Goal: Task Accomplishment & Management: Use online tool/utility

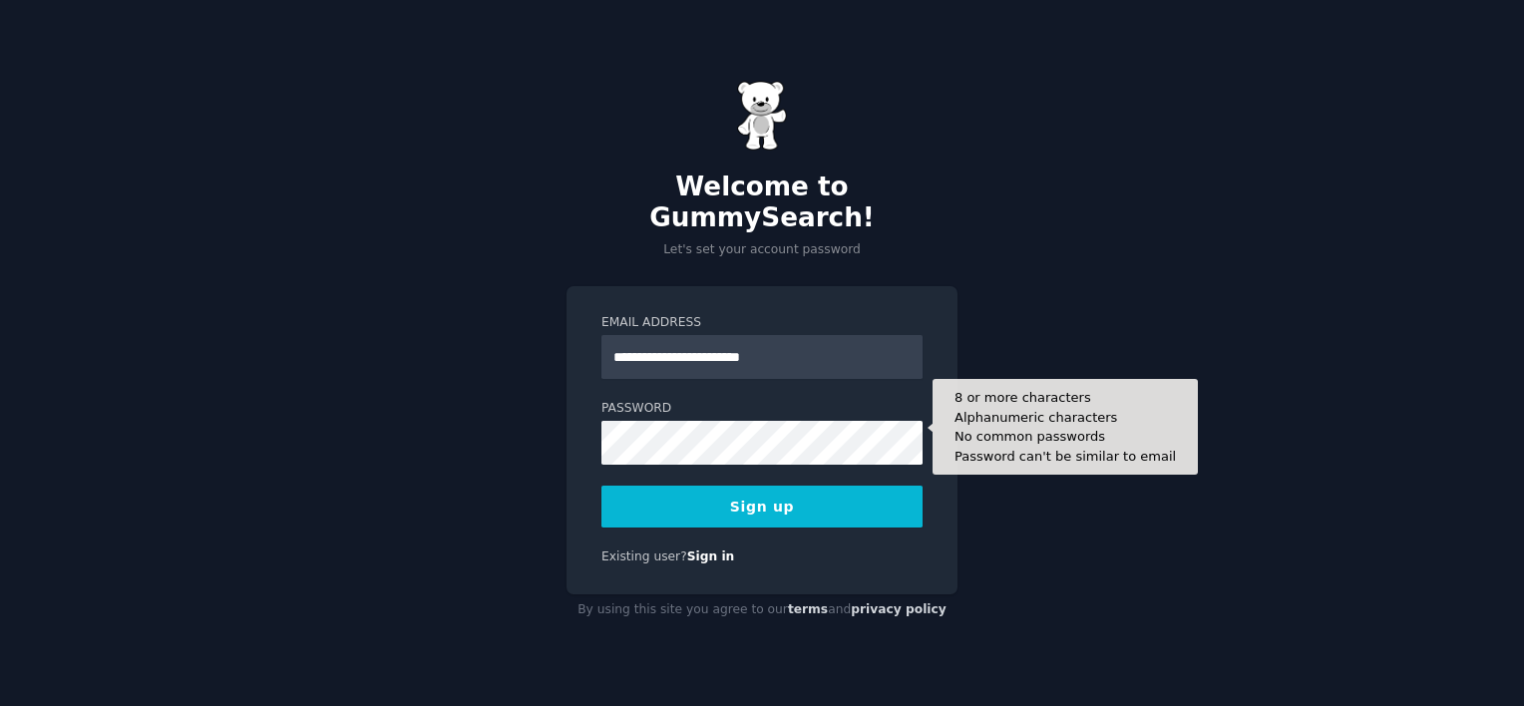
type input "**********"
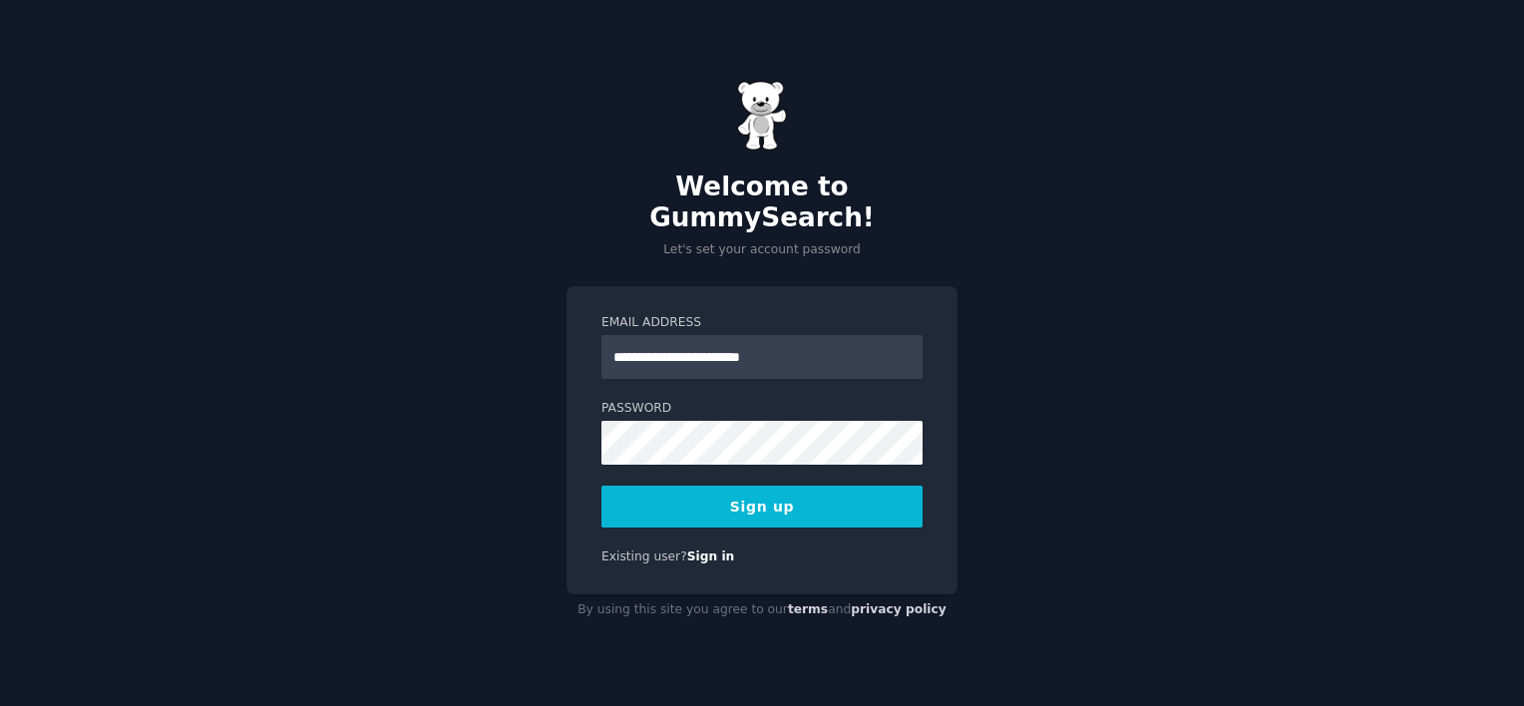
click at [757, 487] on button "Sign up" at bounding box center [761, 507] width 321 height 42
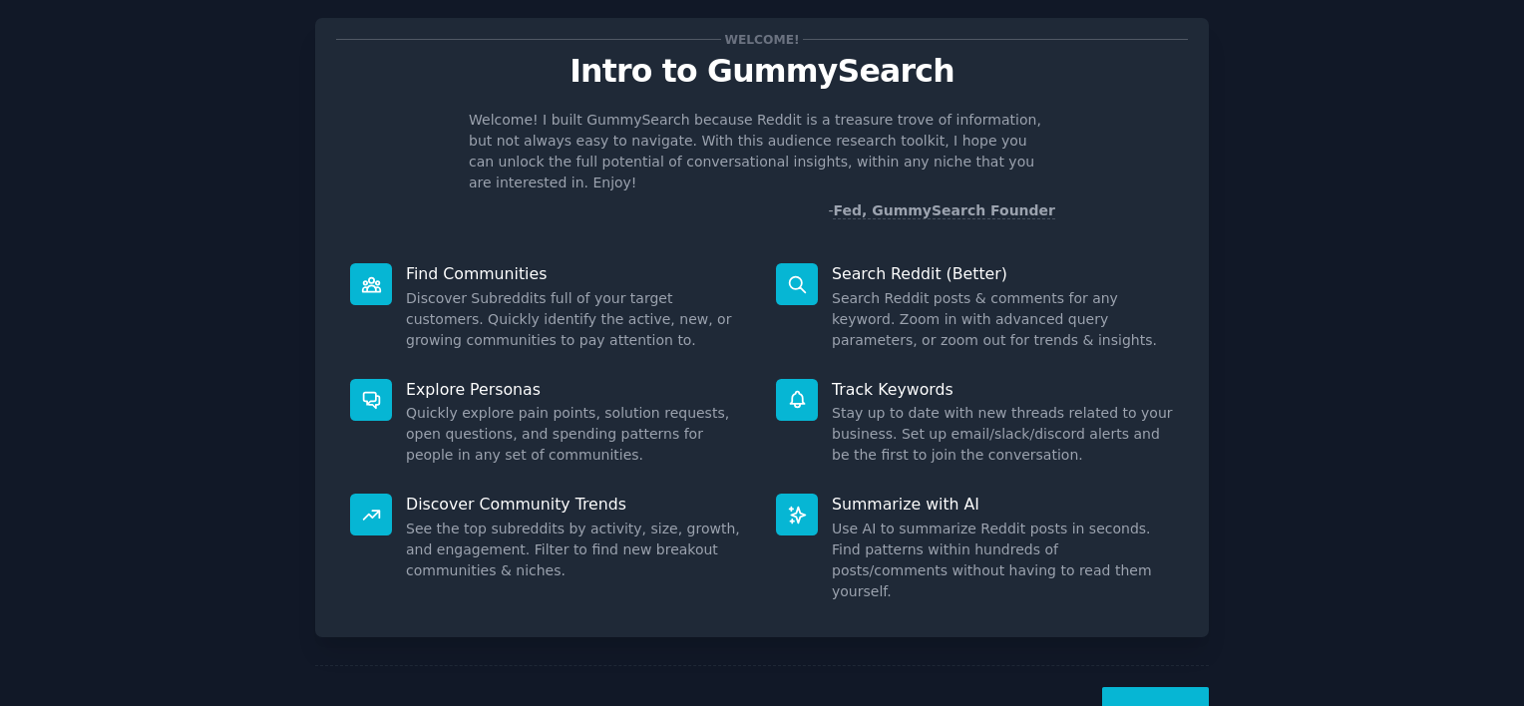
scroll to position [74, 0]
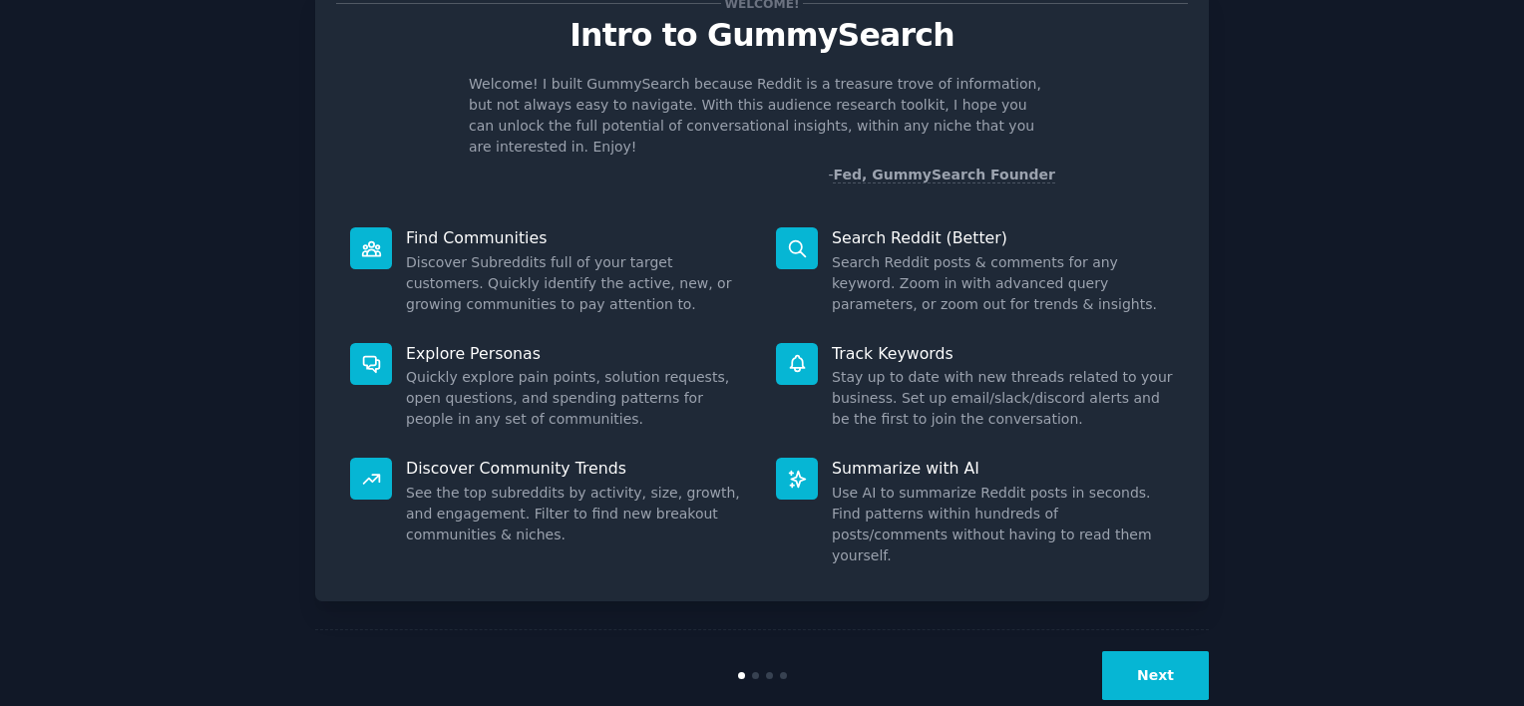
click at [1145, 651] on button "Next" at bounding box center [1155, 675] width 107 height 49
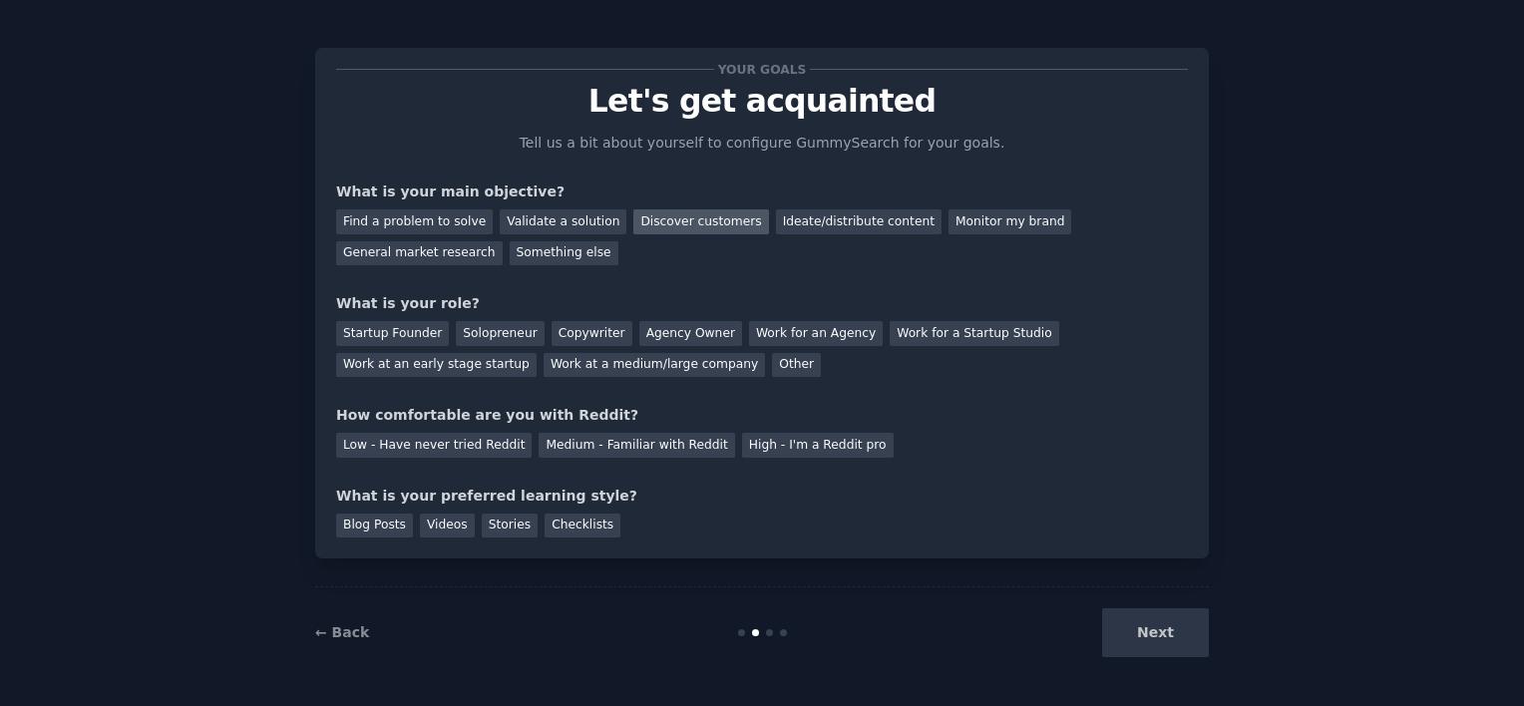
click at [682, 228] on div "Discover customers" at bounding box center [700, 221] width 135 height 25
click at [772, 360] on div "Other" at bounding box center [796, 365] width 49 height 25
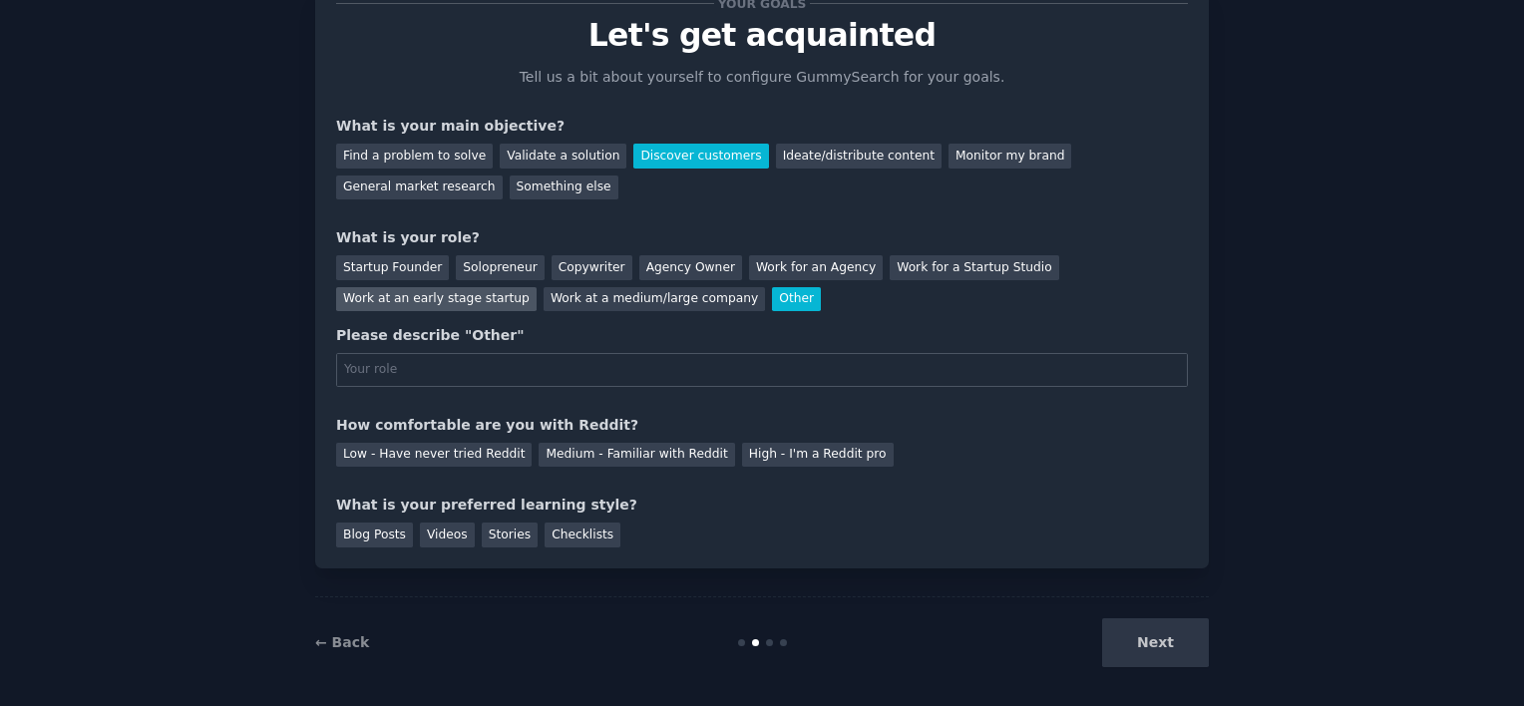
click at [537, 287] on div "Work at an early stage startup" at bounding box center [436, 299] width 200 height 25
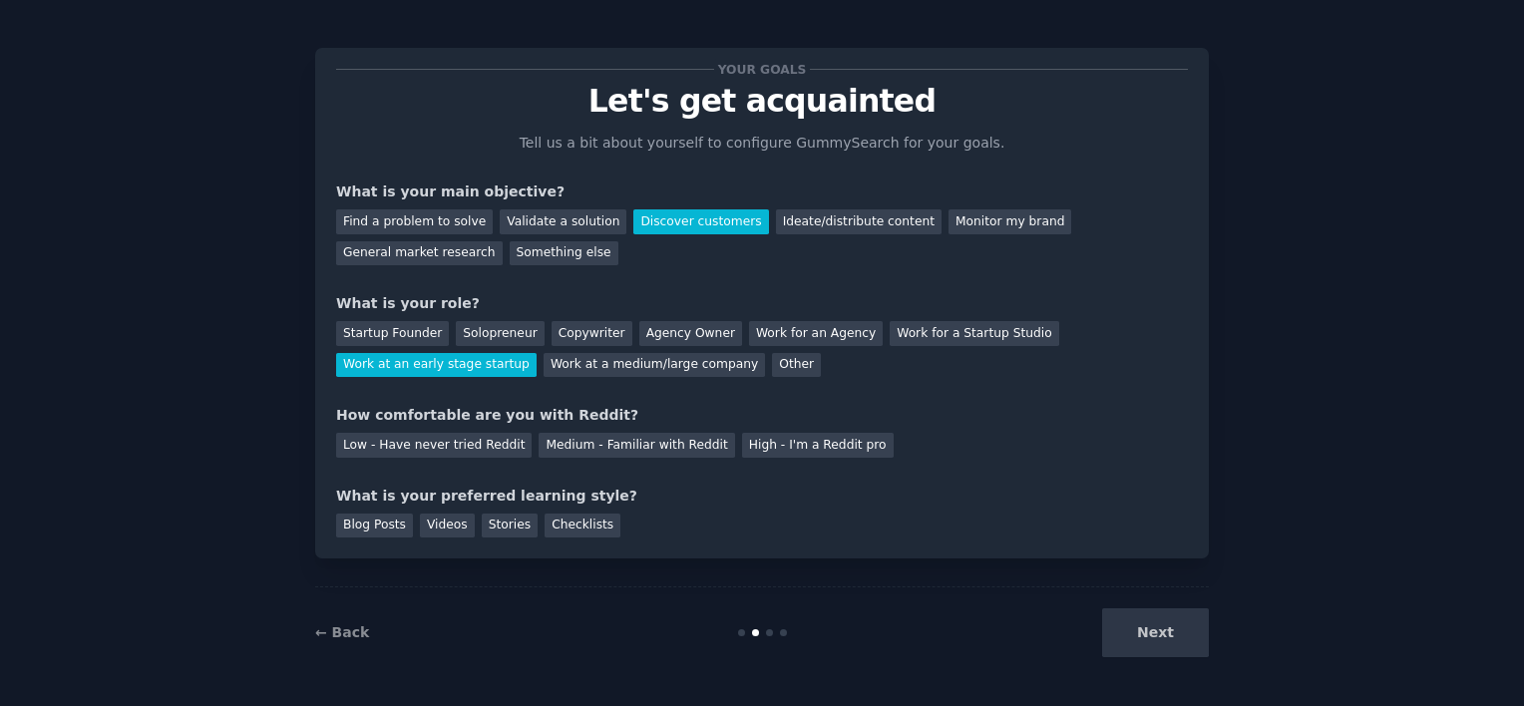
scroll to position [8, 0]
click at [566, 443] on div "Medium - Familiar with Reddit" at bounding box center [637, 445] width 196 height 25
click at [359, 523] on div "Blog Posts" at bounding box center [374, 526] width 77 height 25
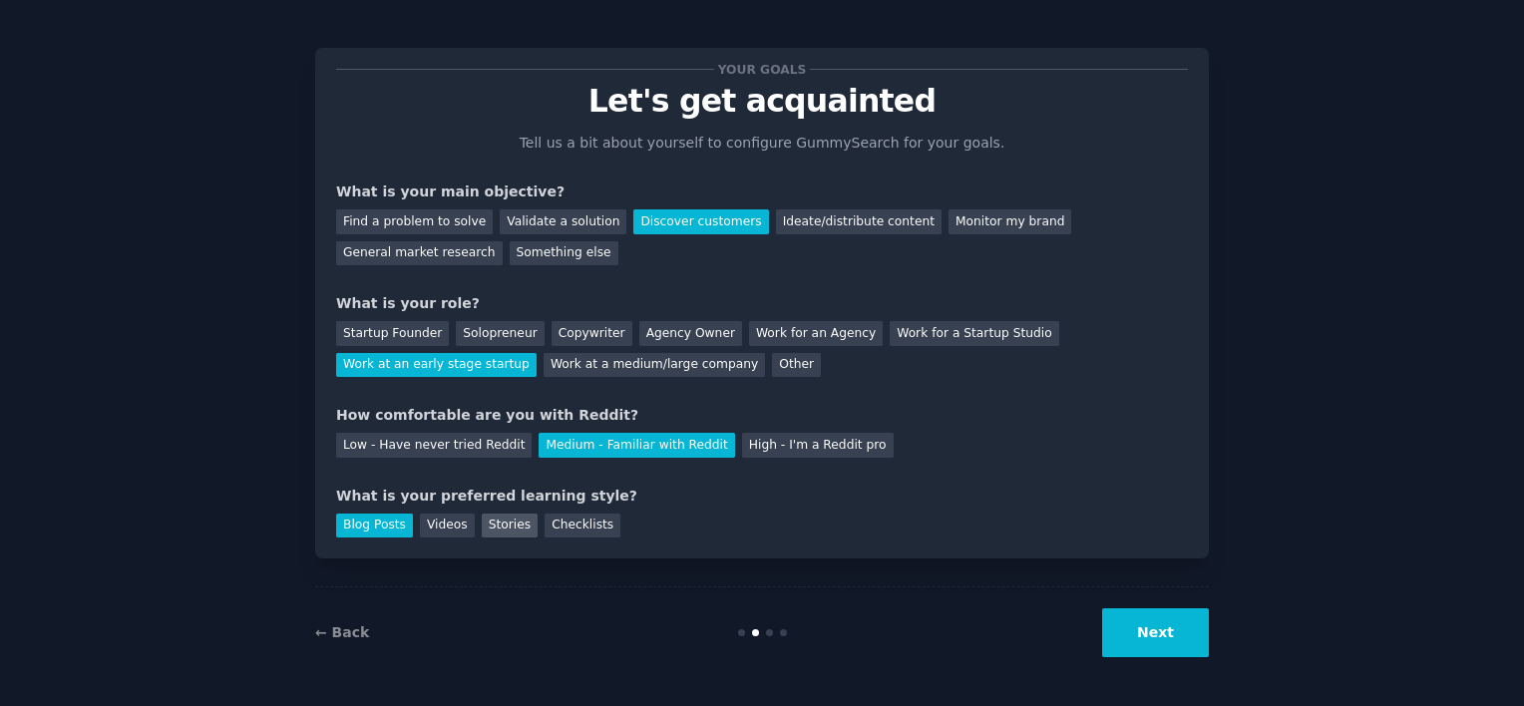
click at [502, 524] on div "Stories" at bounding box center [510, 526] width 56 height 25
click at [1185, 630] on button "Next" at bounding box center [1155, 632] width 107 height 49
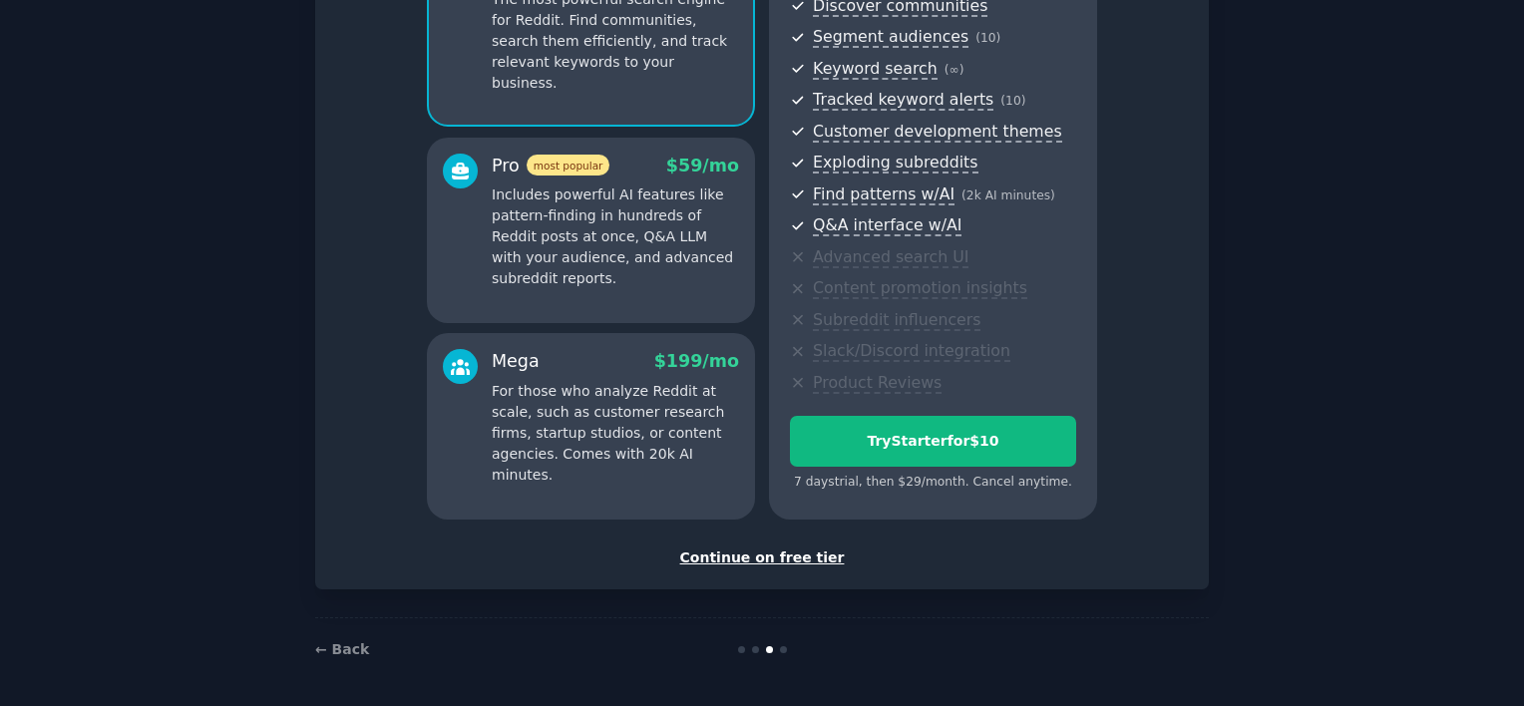
scroll to position [239, 0]
click at [784, 559] on div "Continue on free tier" at bounding box center [762, 556] width 852 height 21
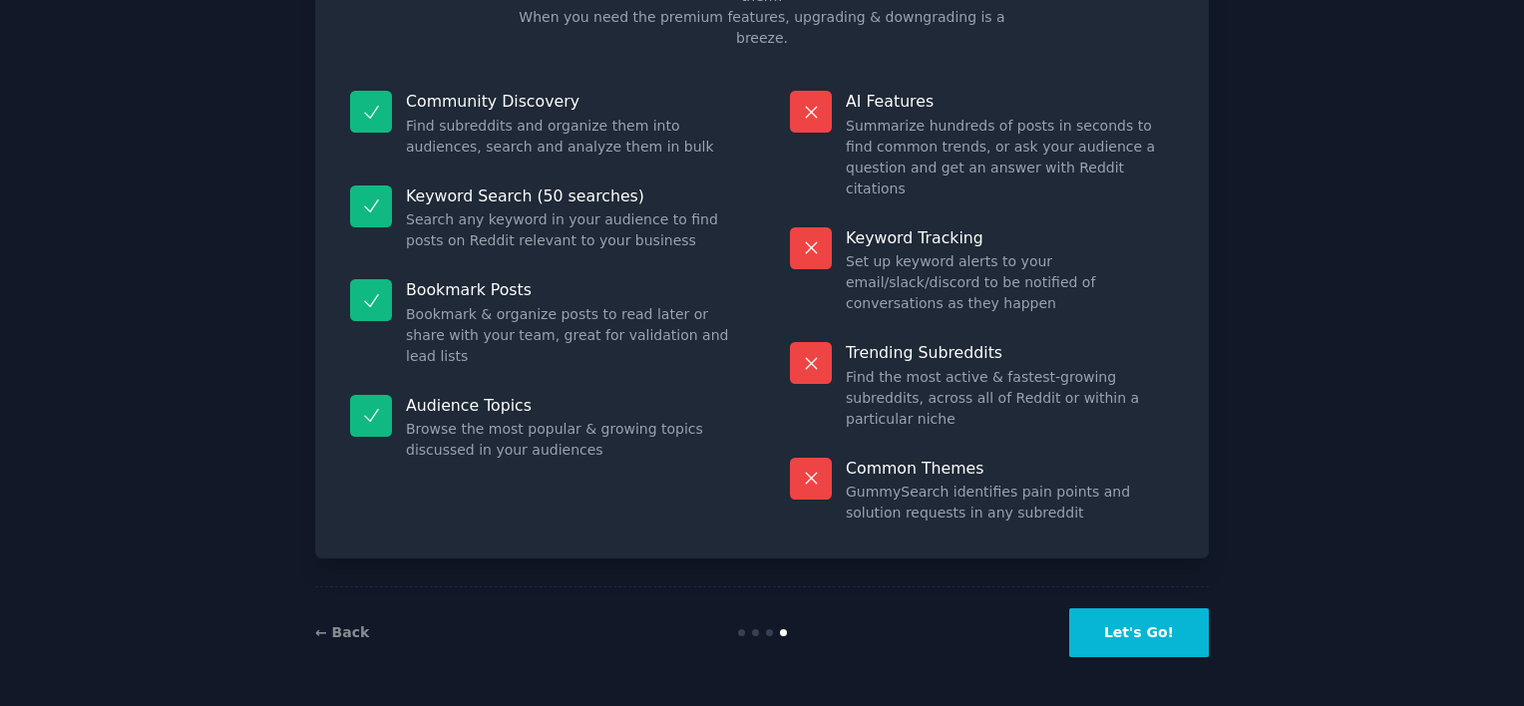
scroll to position [70, 0]
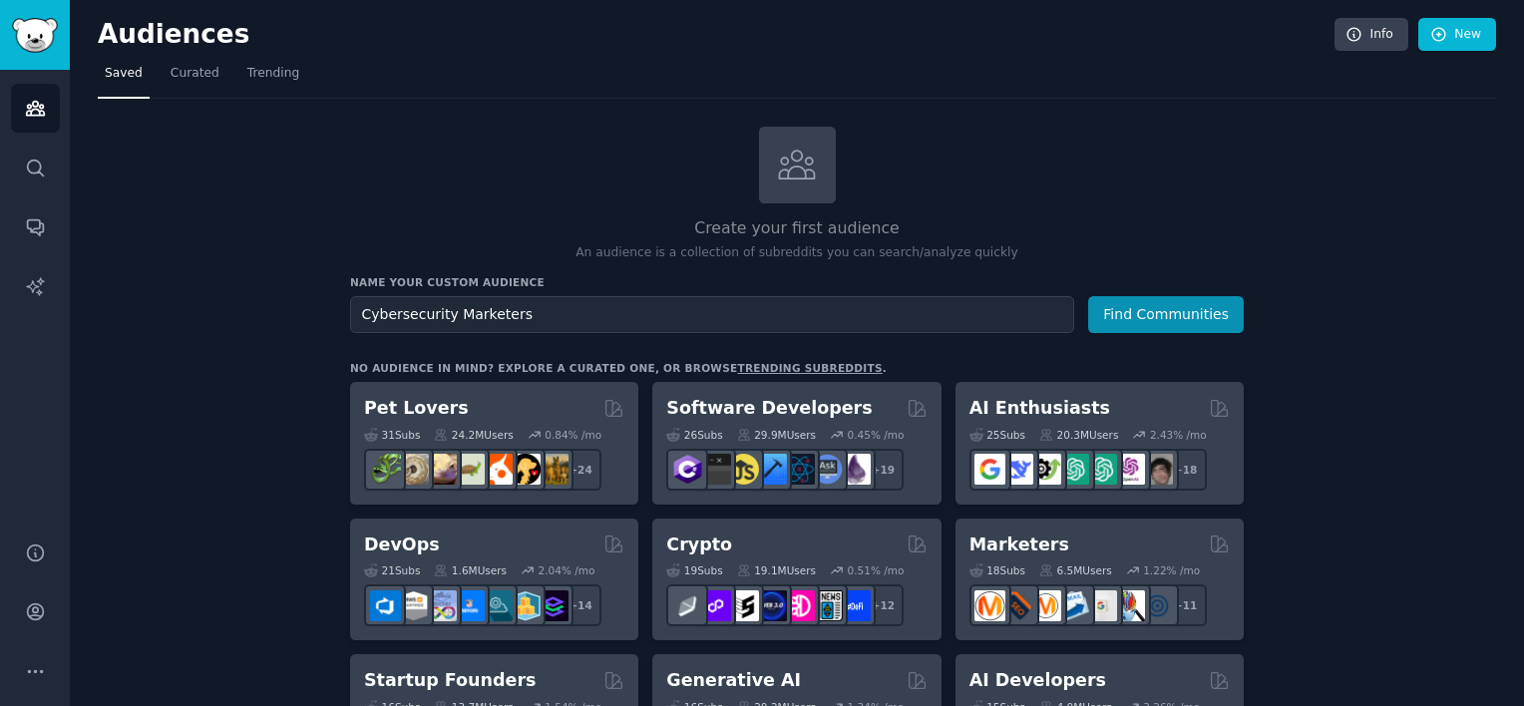
click at [486, 311] on input "Cybersecurity Marketers" at bounding box center [712, 314] width 724 height 37
type input "Cybersecurity GTM"
click at [1150, 325] on button "Find Communities" at bounding box center [1166, 314] width 156 height 37
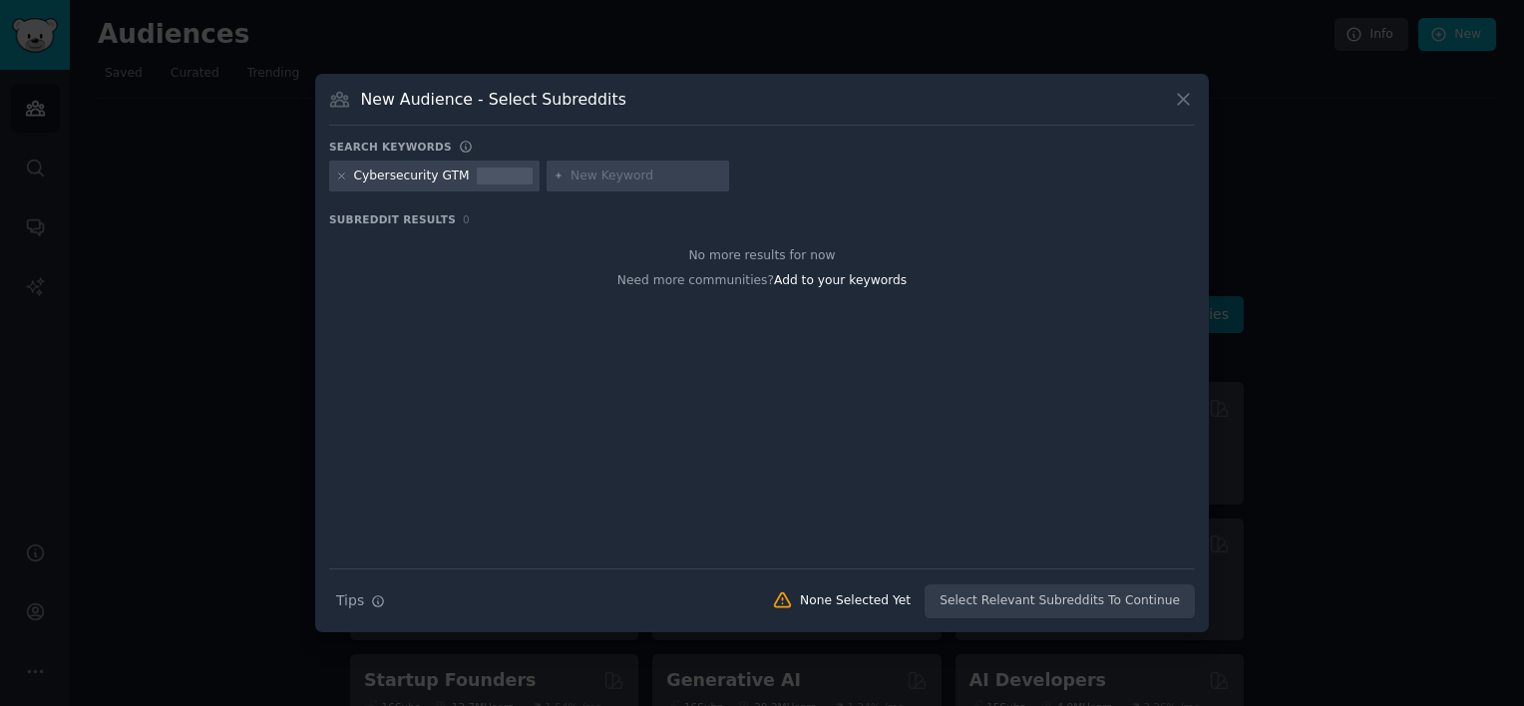
click at [451, 176] on div "Cybersecurity GTM" at bounding box center [412, 177] width 116 height 18
click at [456, 176] on div "Cybersecurity GTM" at bounding box center [434, 177] width 210 height 32
click at [446, 176] on div "Cybersecurity GTM" at bounding box center [412, 177] width 116 height 18
click at [477, 176] on div at bounding box center [505, 177] width 56 height 18
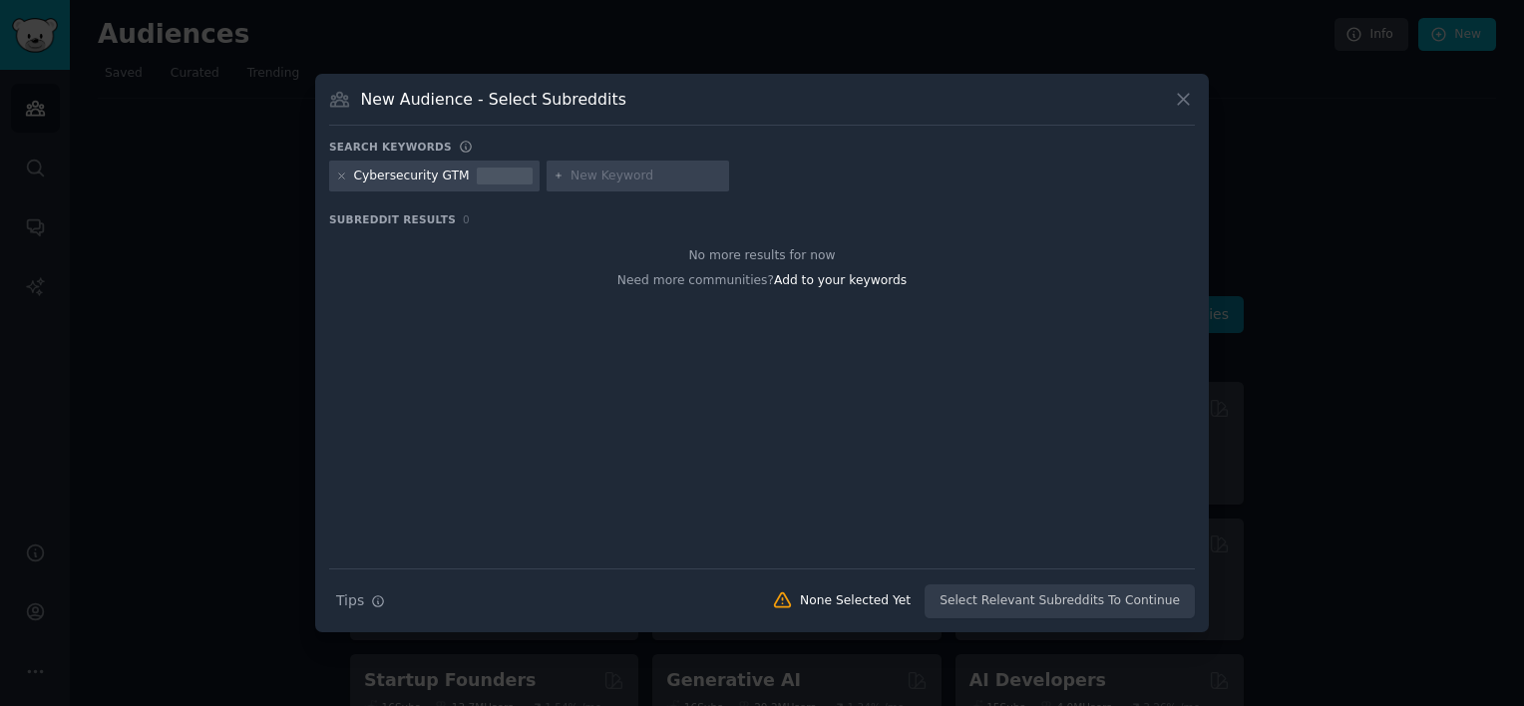
click at [434, 177] on div "Cybersecurity GTM" at bounding box center [412, 177] width 116 height 18
click at [339, 180] on icon at bounding box center [341, 176] width 11 height 11
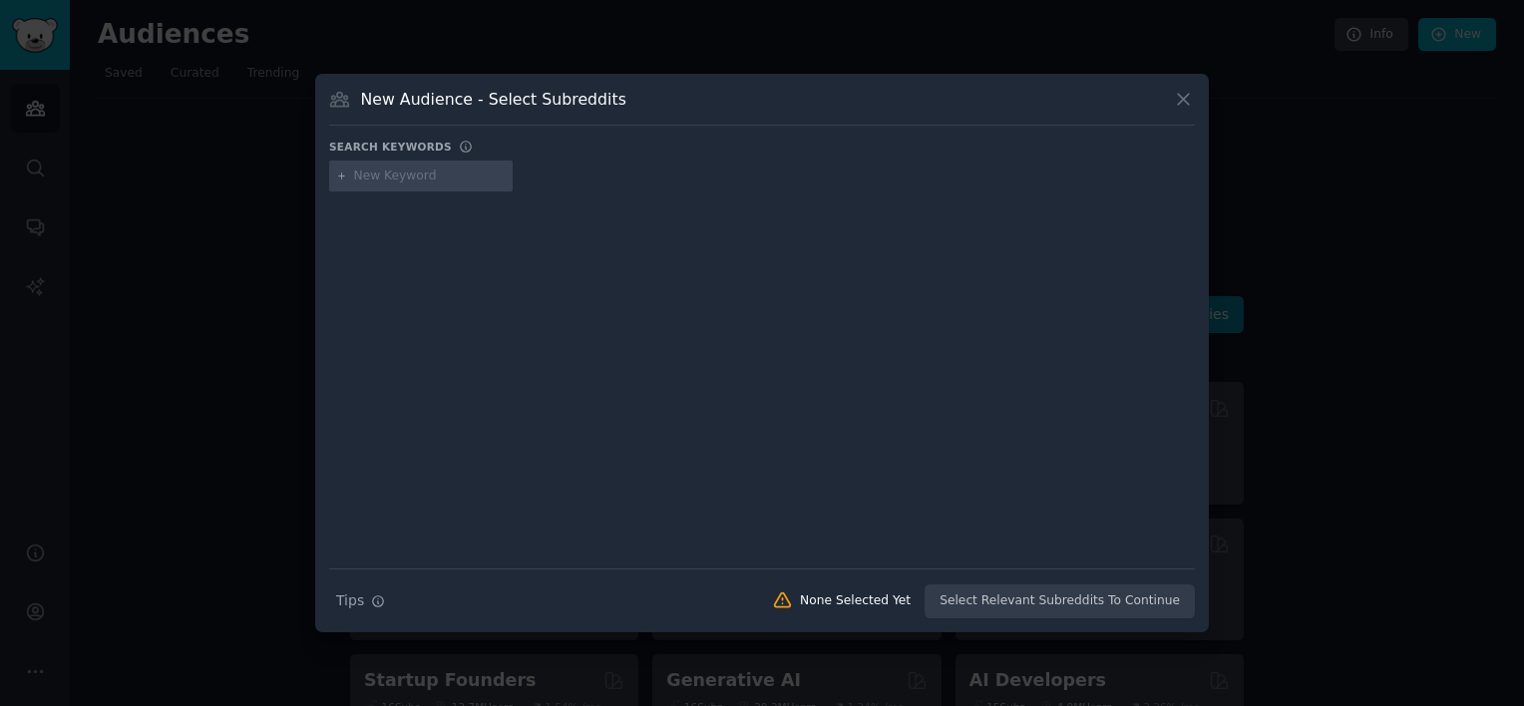
click at [418, 179] on input "text" at bounding box center [430, 177] width 152 height 18
type input "Cybersecurity Marketing"
click at [474, 173] on input "Cybersecurity Marketing" at bounding box center [430, 177] width 152 height 18
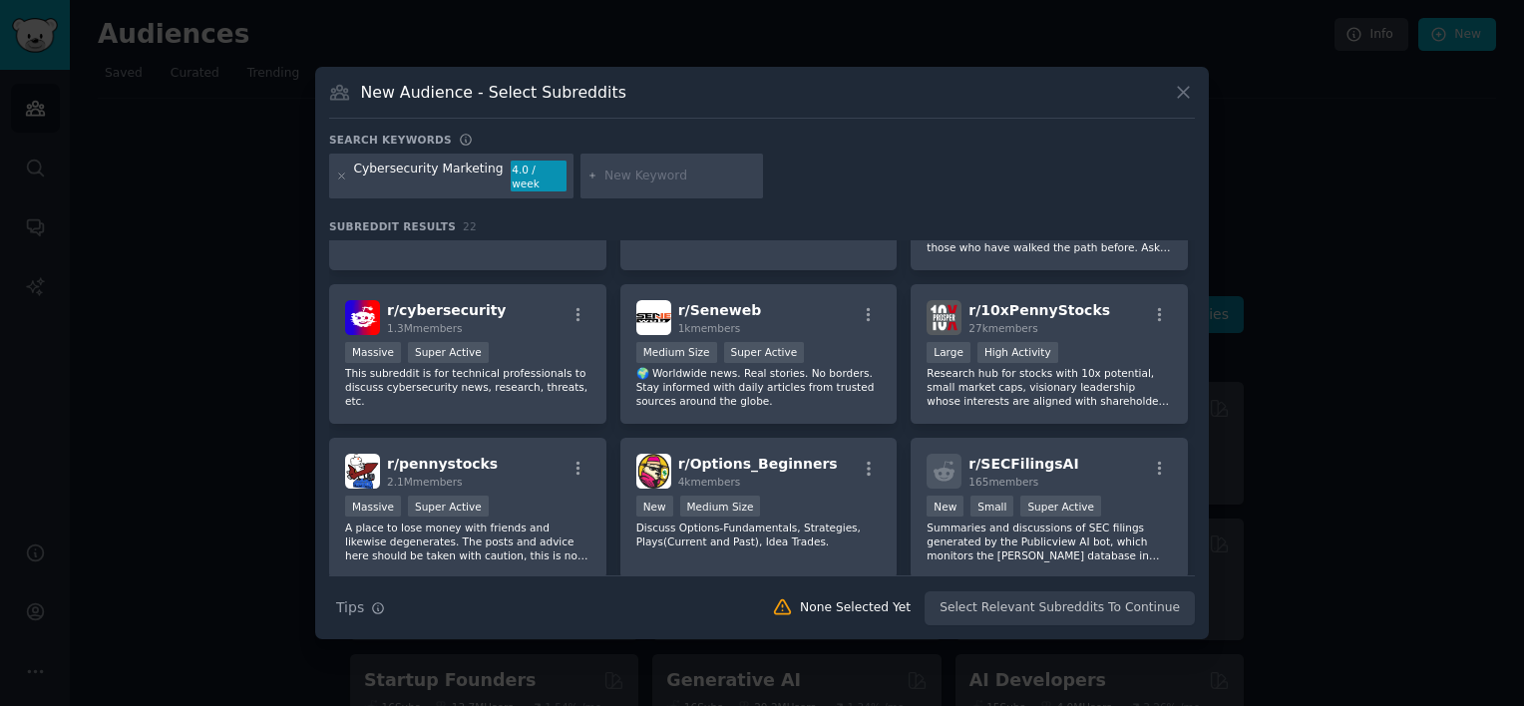
scroll to position [76, 0]
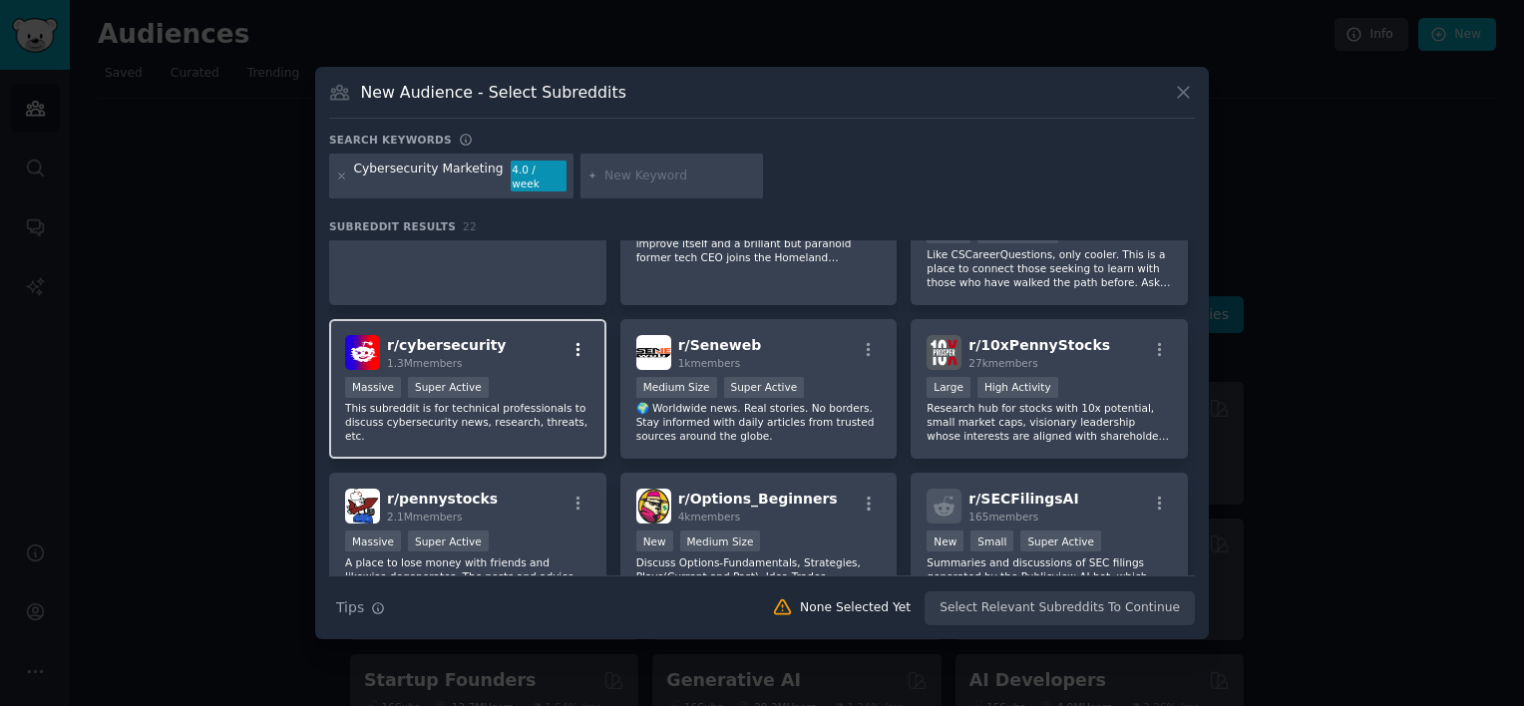
click at [581, 341] on icon "button" at bounding box center [579, 350] width 18 height 18
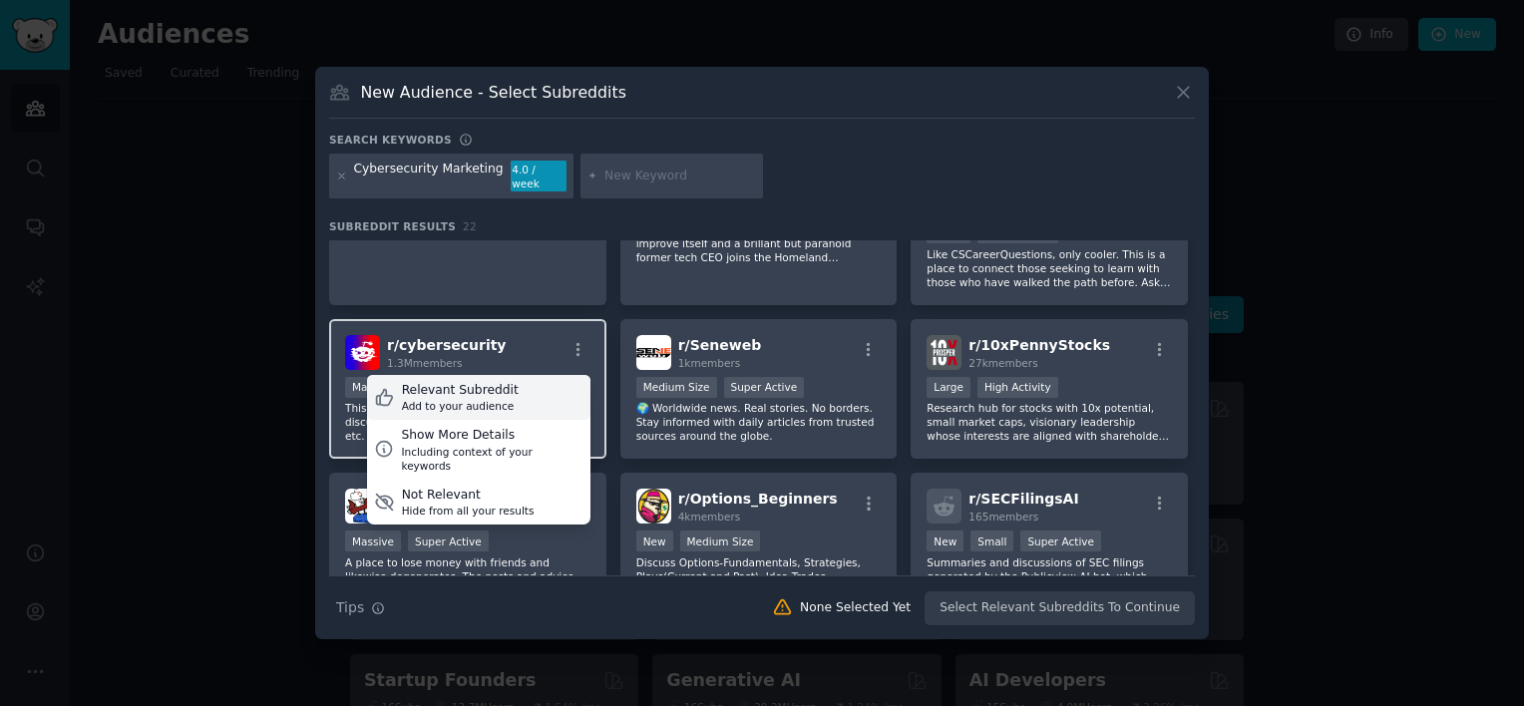
click at [537, 379] on div "Relevant Subreddit Add to your audience" at bounding box center [478, 398] width 223 height 46
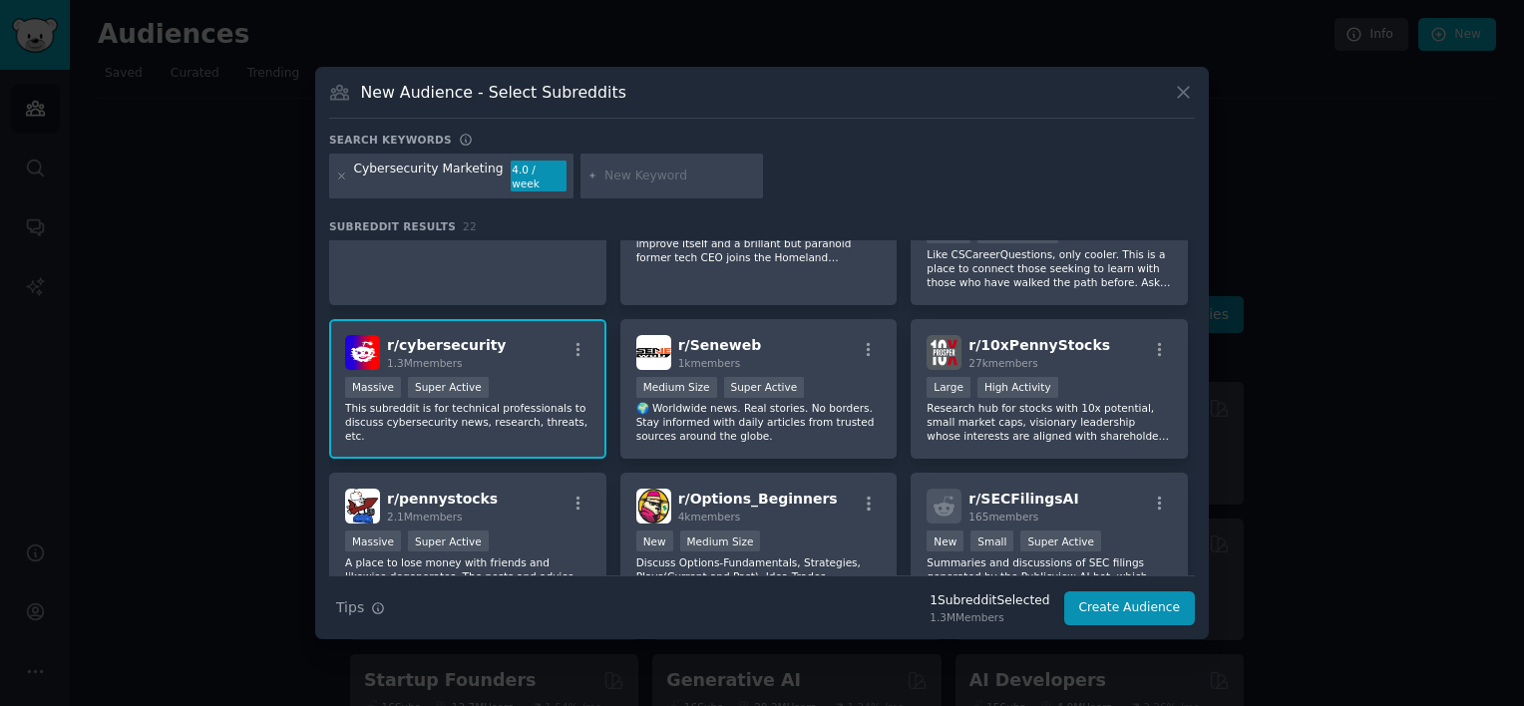
click at [472, 176] on div "Cybersecurity Marketing" at bounding box center [429, 177] width 150 height 32
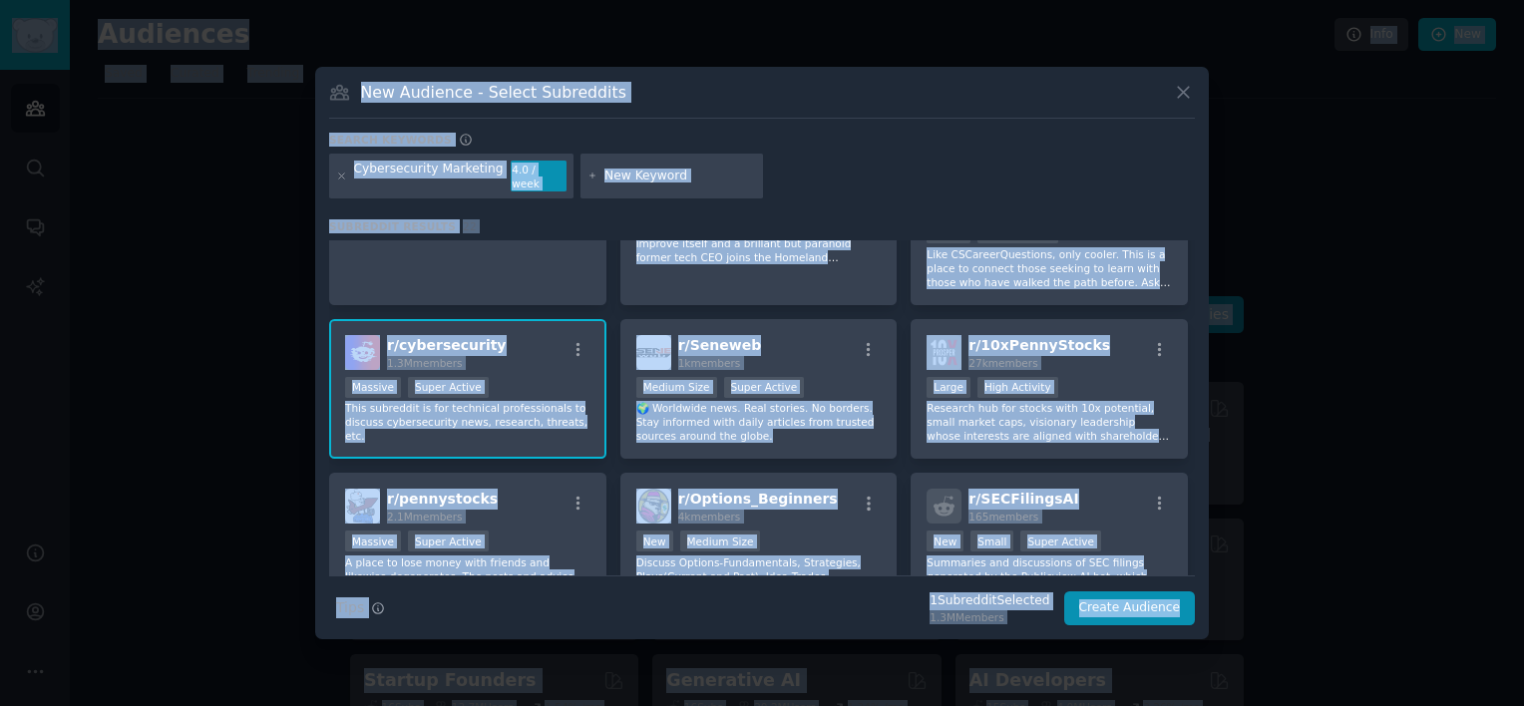
click at [677, 179] on input "text" at bounding box center [680, 177] width 152 height 18
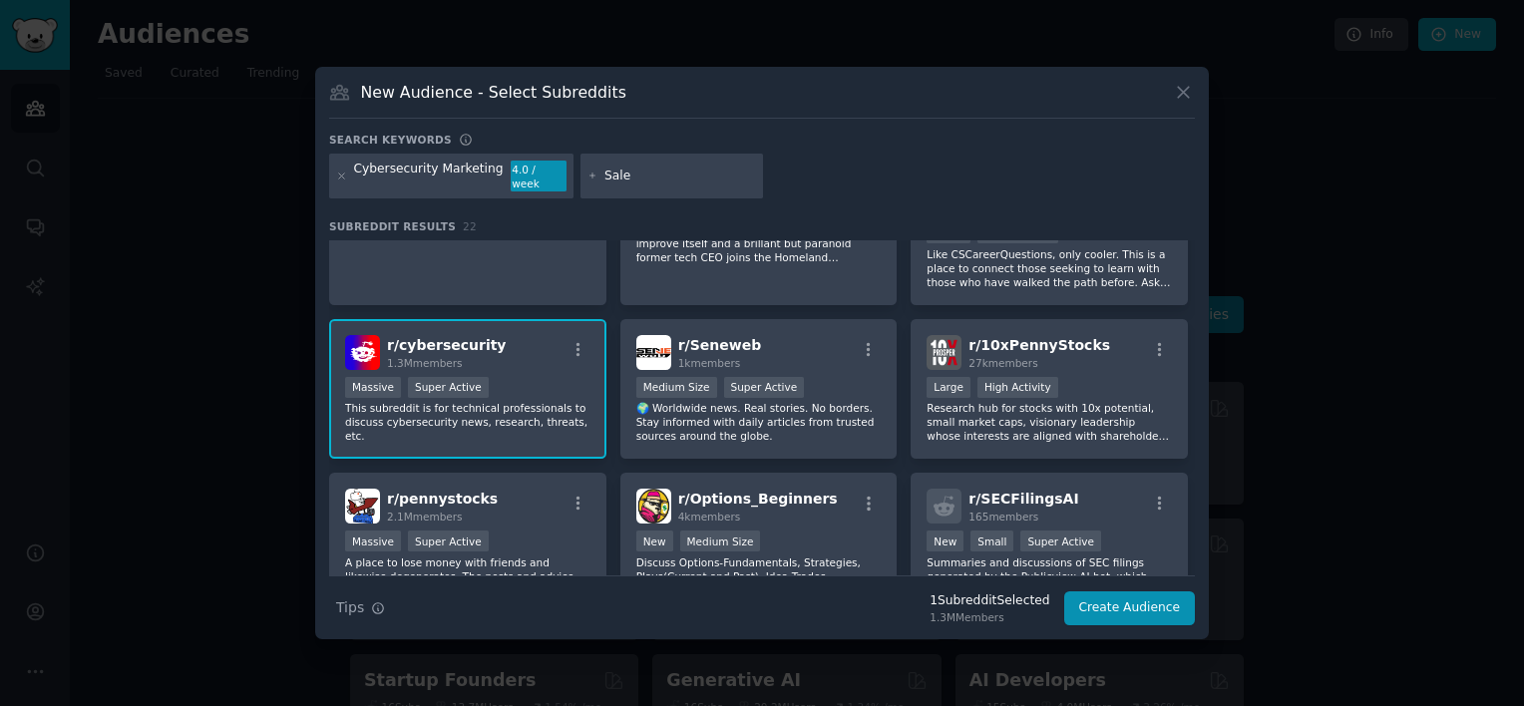
type input "Sales"
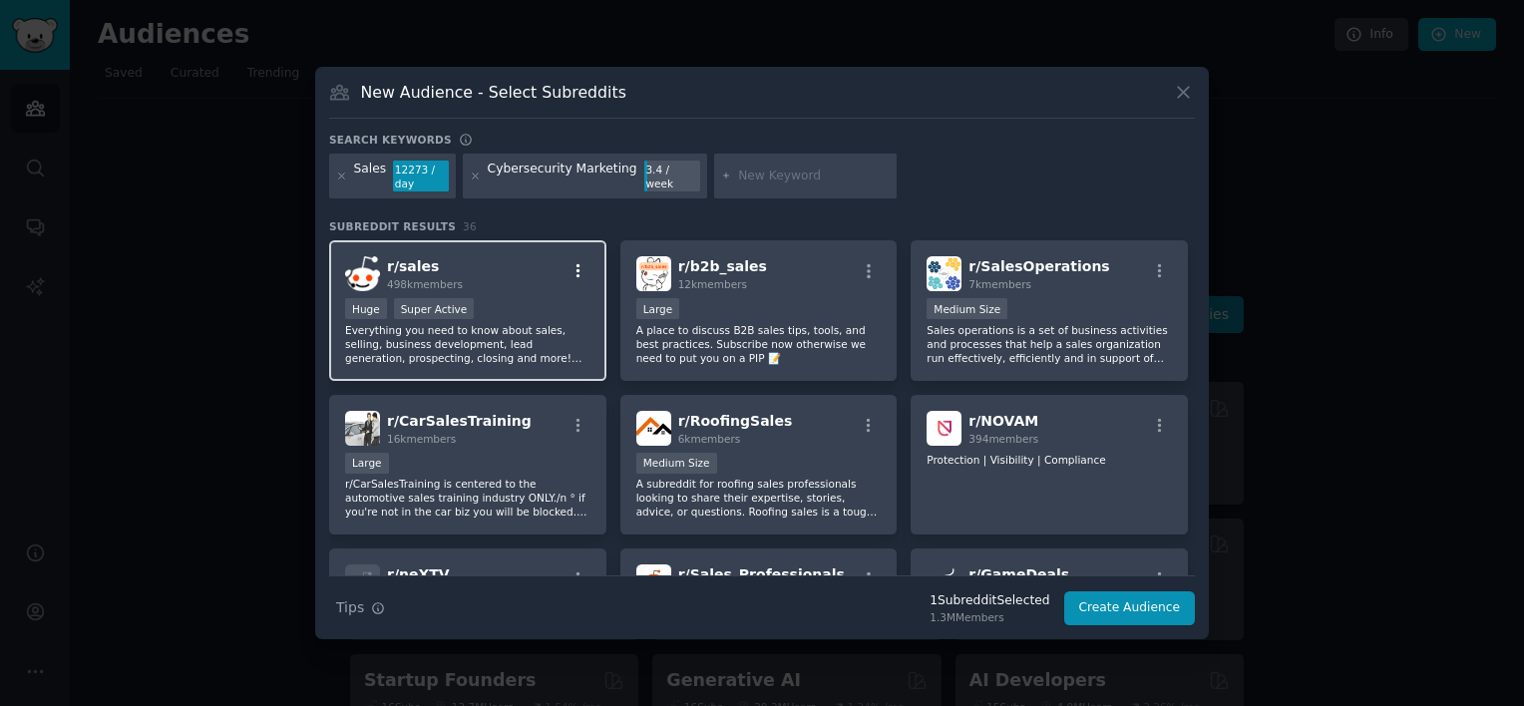
click at [579, 270] on icon "button" at bounding box center [579, 271] width 18 height 18
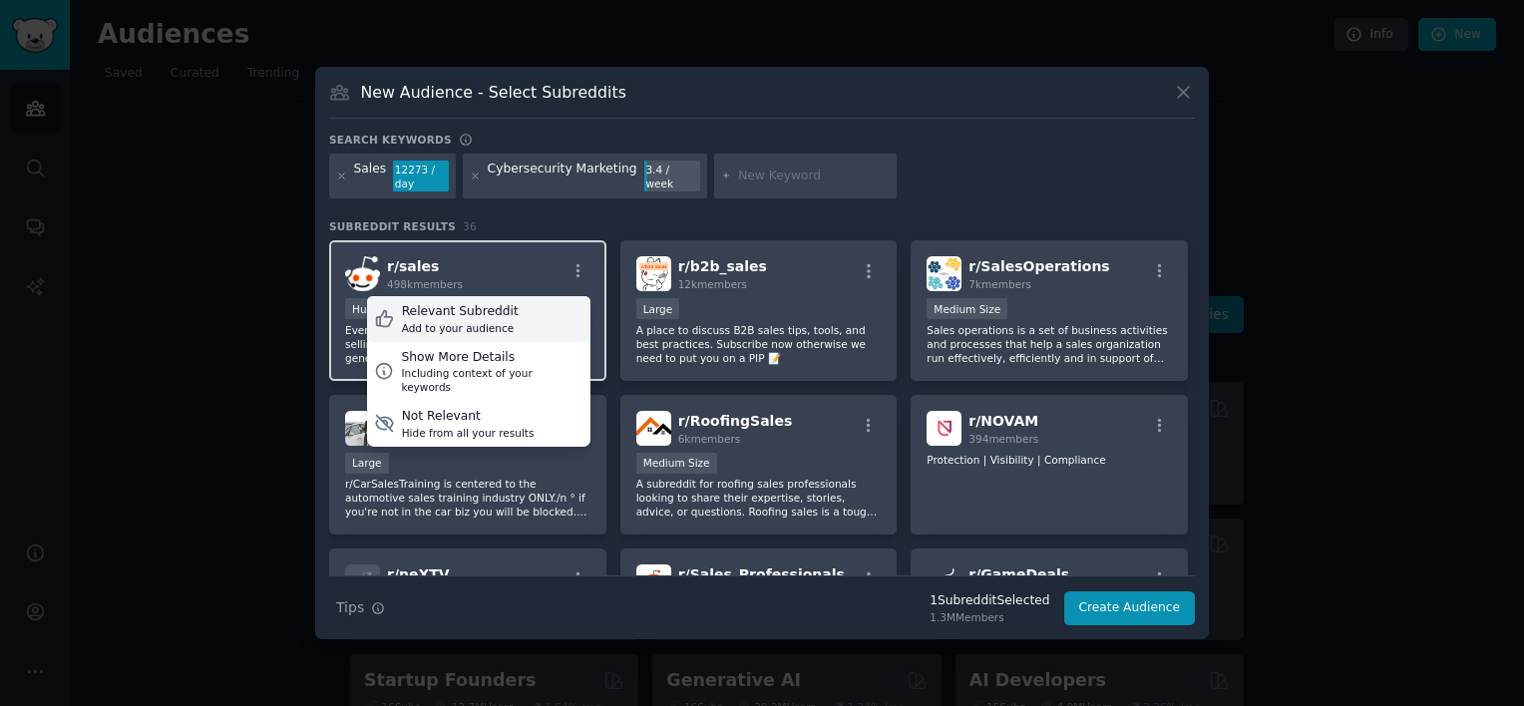
click at [543, 315] on div "Relevant Subreddit Add to your audience" at bounding box center [478, 319] width 223 height 46
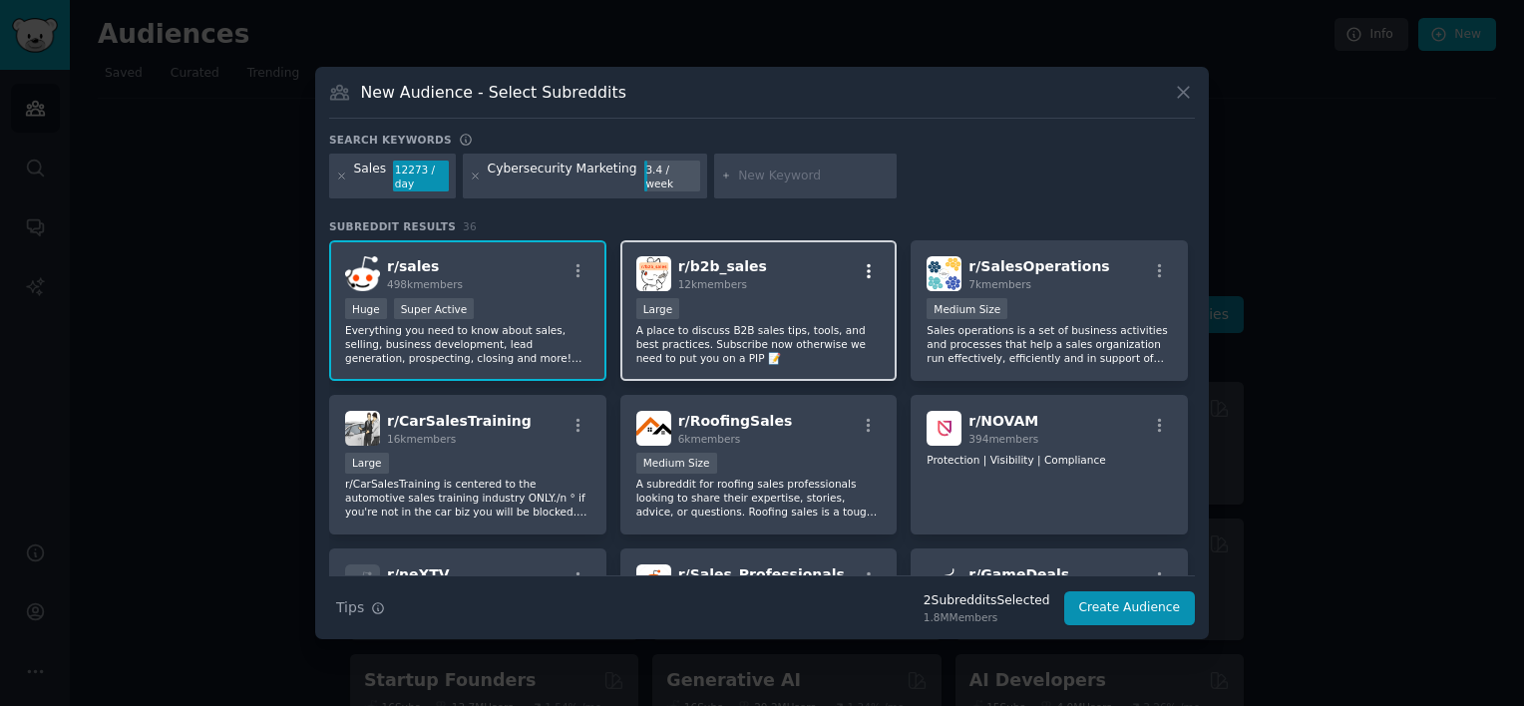
click at [860, 270] on icon "button" at bounding box center [869, 271] width 18 height 18
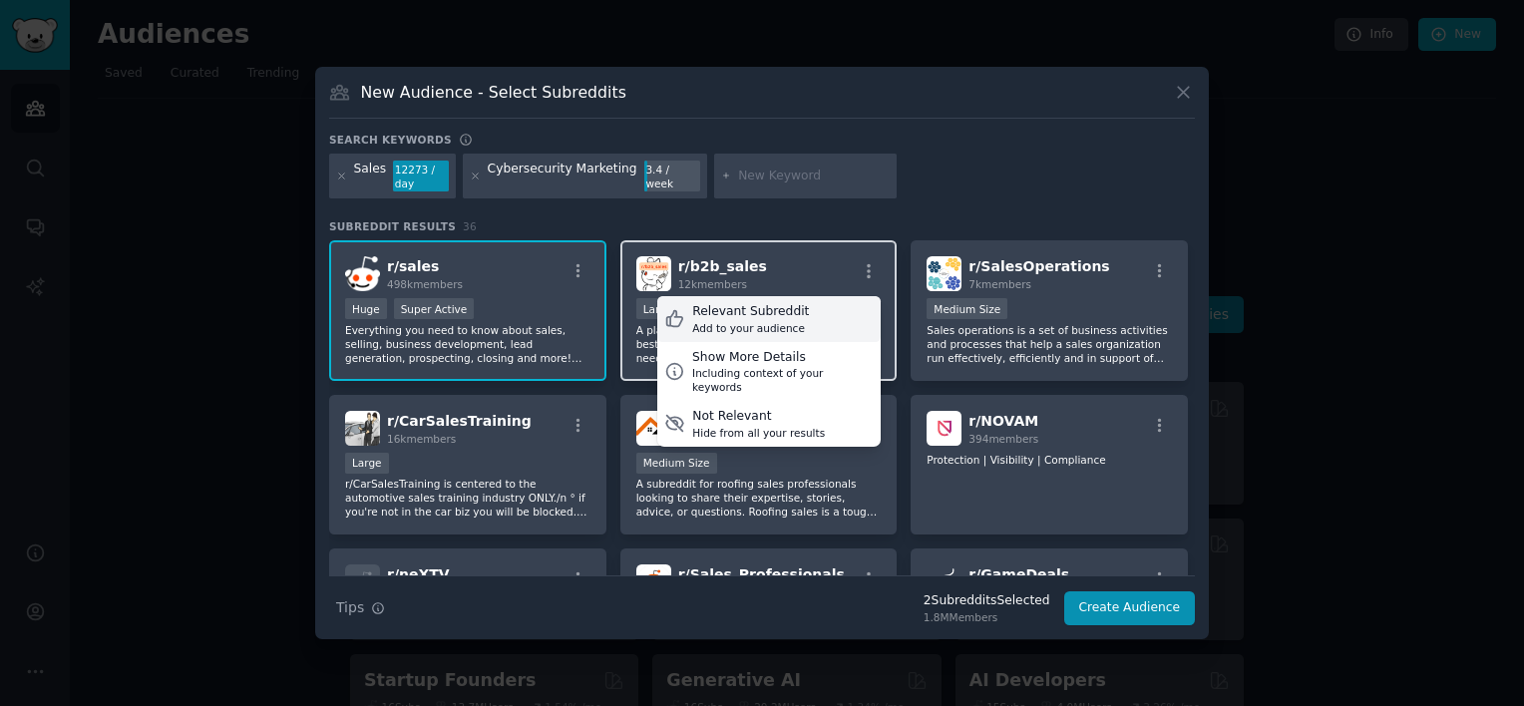
click at [808, 315] on div "Relevant Subreddit Add to your audience" at bounding box center [768, 319] width 223 height 46
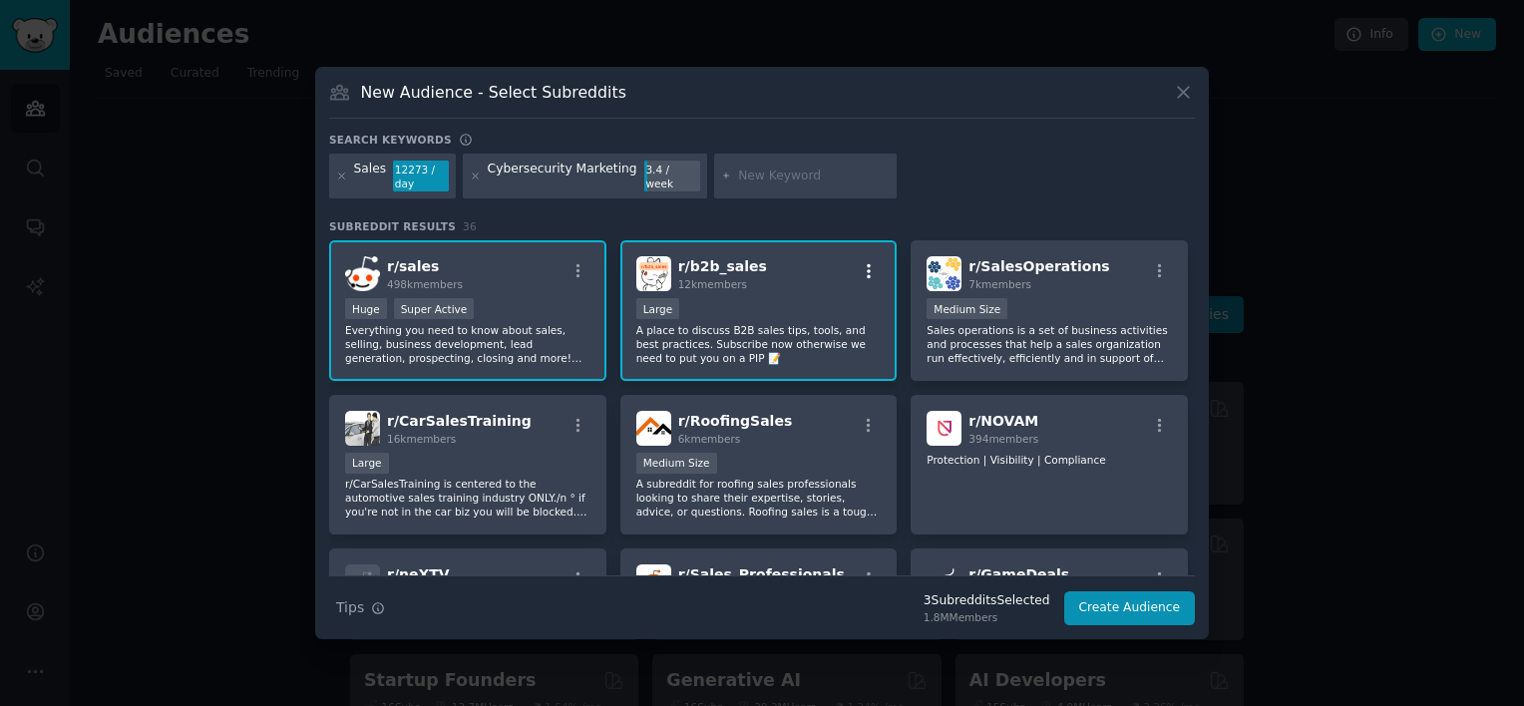
click at [860, 267] on icon "button" at bounding box center [869, 271] width 18 height 18
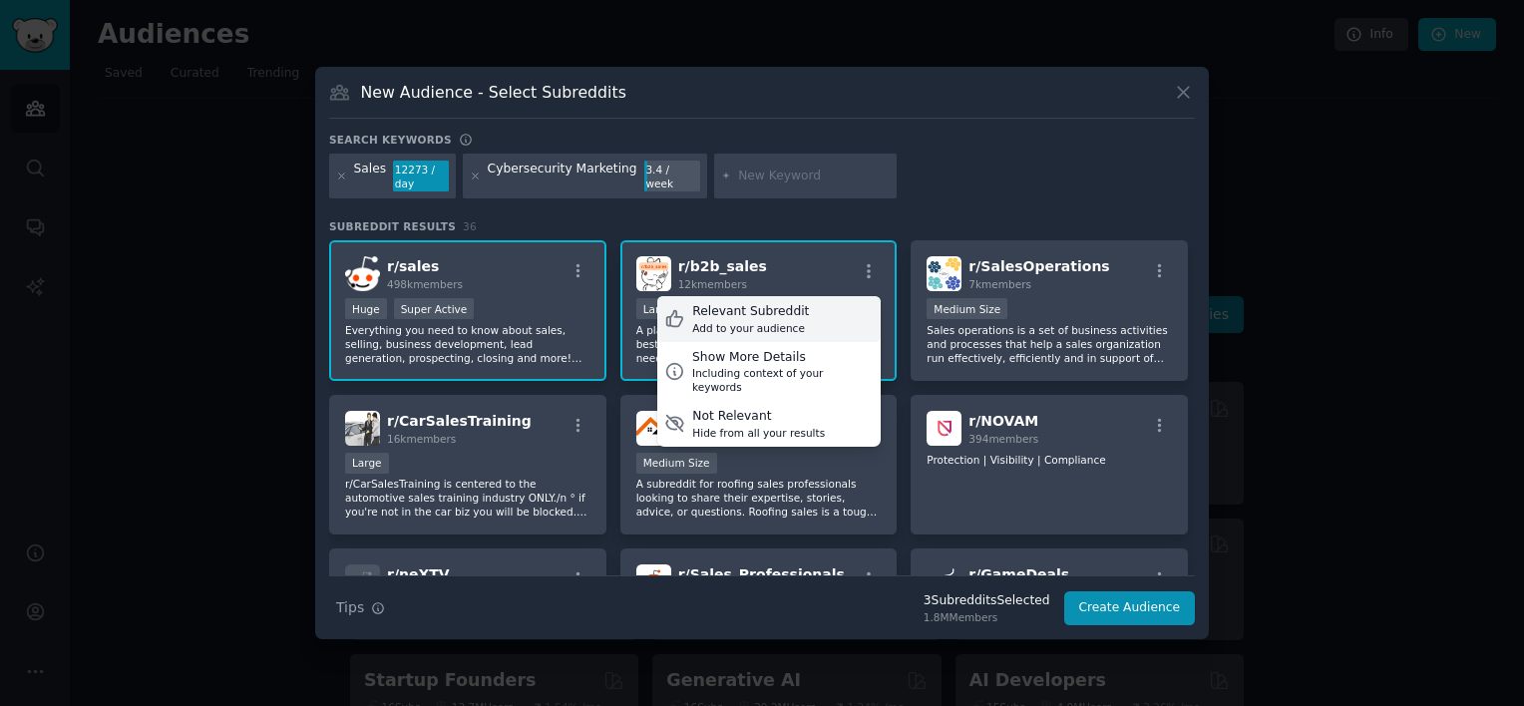
click at [738, 316] on div "Relevant Subreddit" at bounding box center [750, 312] width 117 height 18
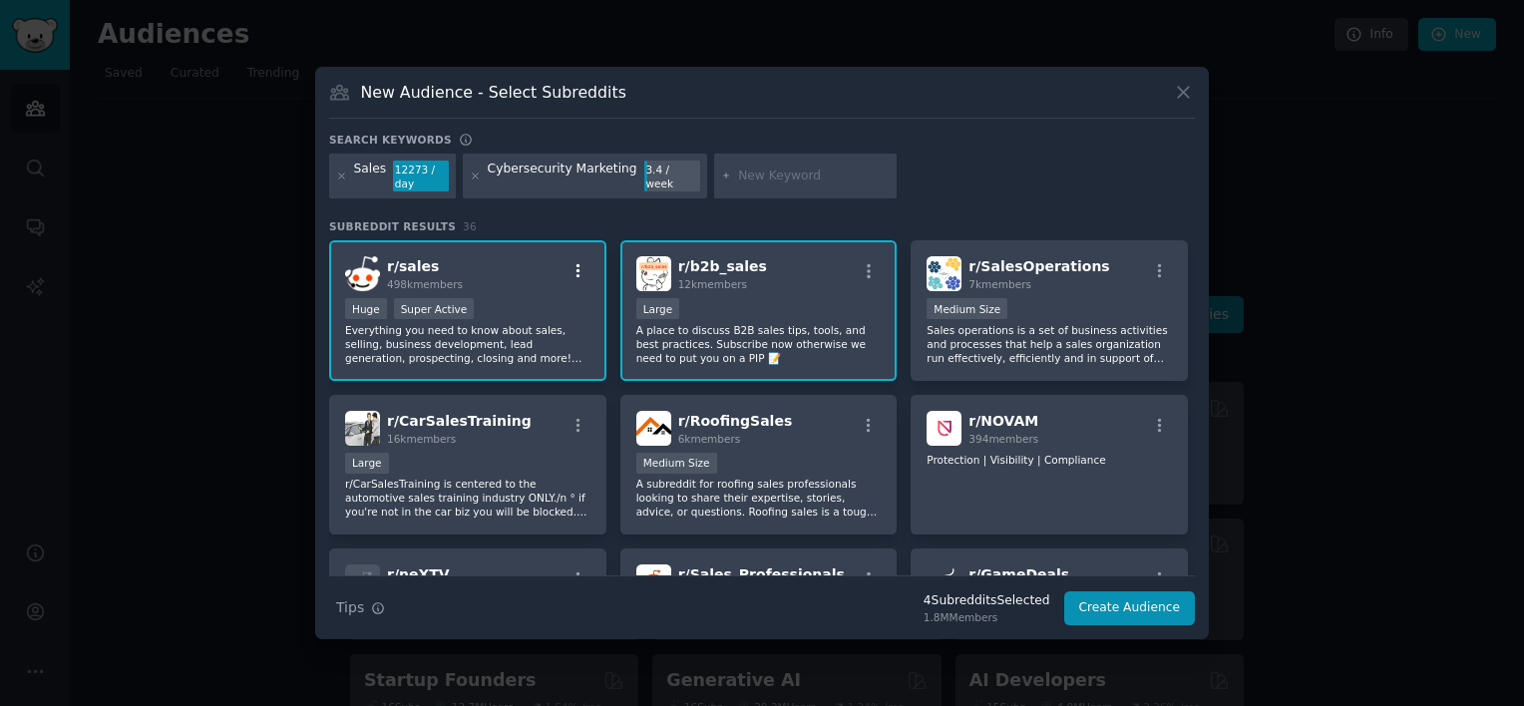
click at [584, 270] on icon "button" at bounding box center [579, 271] width 18 height 18
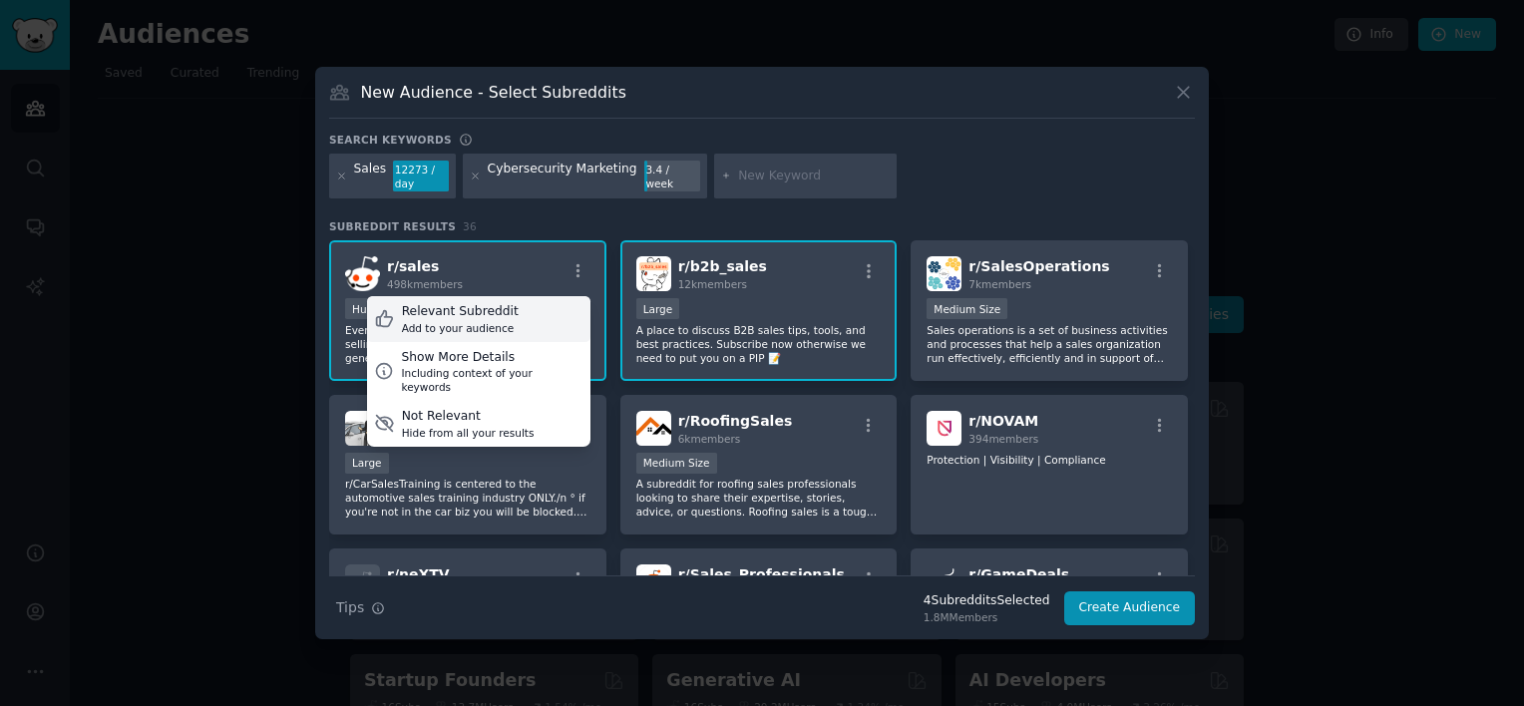
click at [514, 323] on div "Relevant Subreddit Add to your audience" at bounding box center [478, 319] width 223 height 46
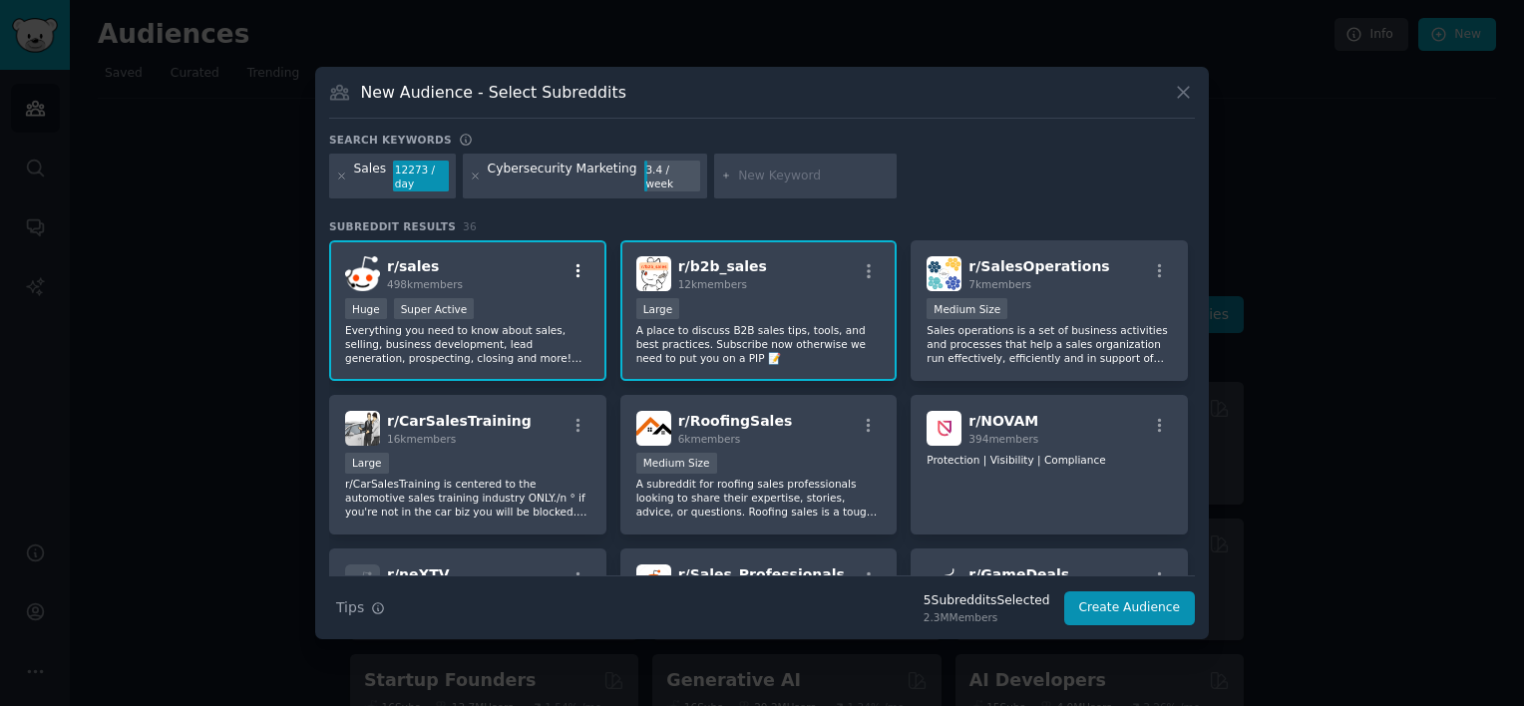
click at [574, 268] on icon "button" at bounding box center [579, 271] width 18 height 18
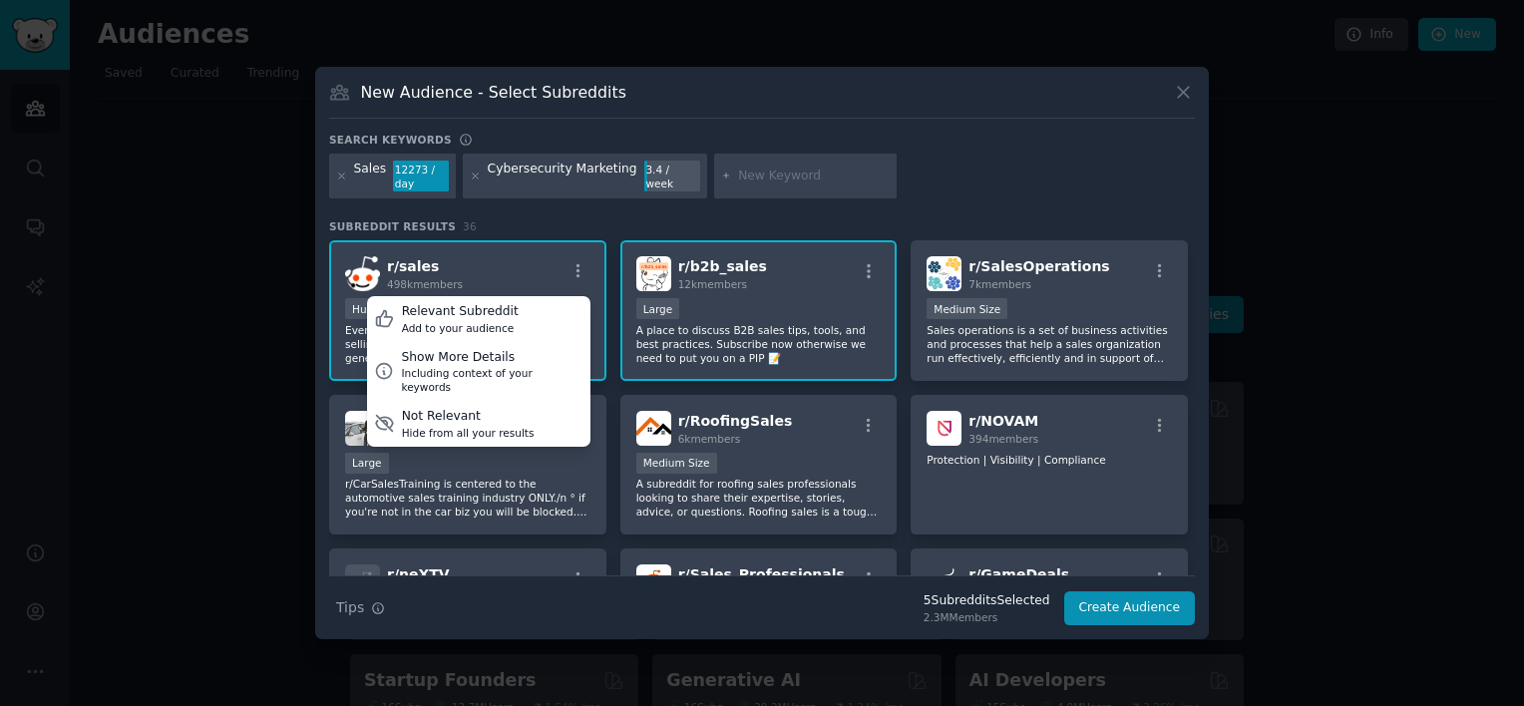
click at [738, 179] on input "text" at bounding box center [814, 177] width 152 height 18
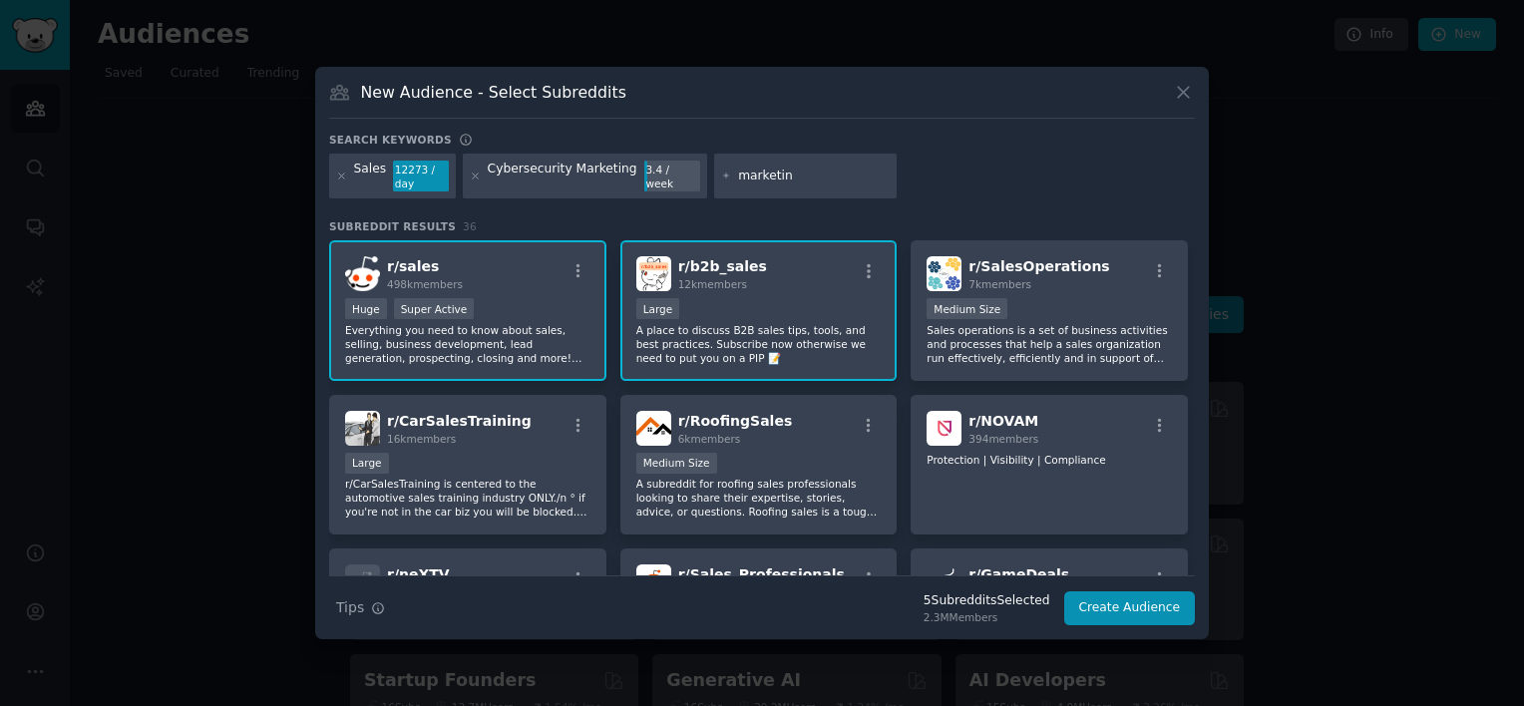
type input "marketing"
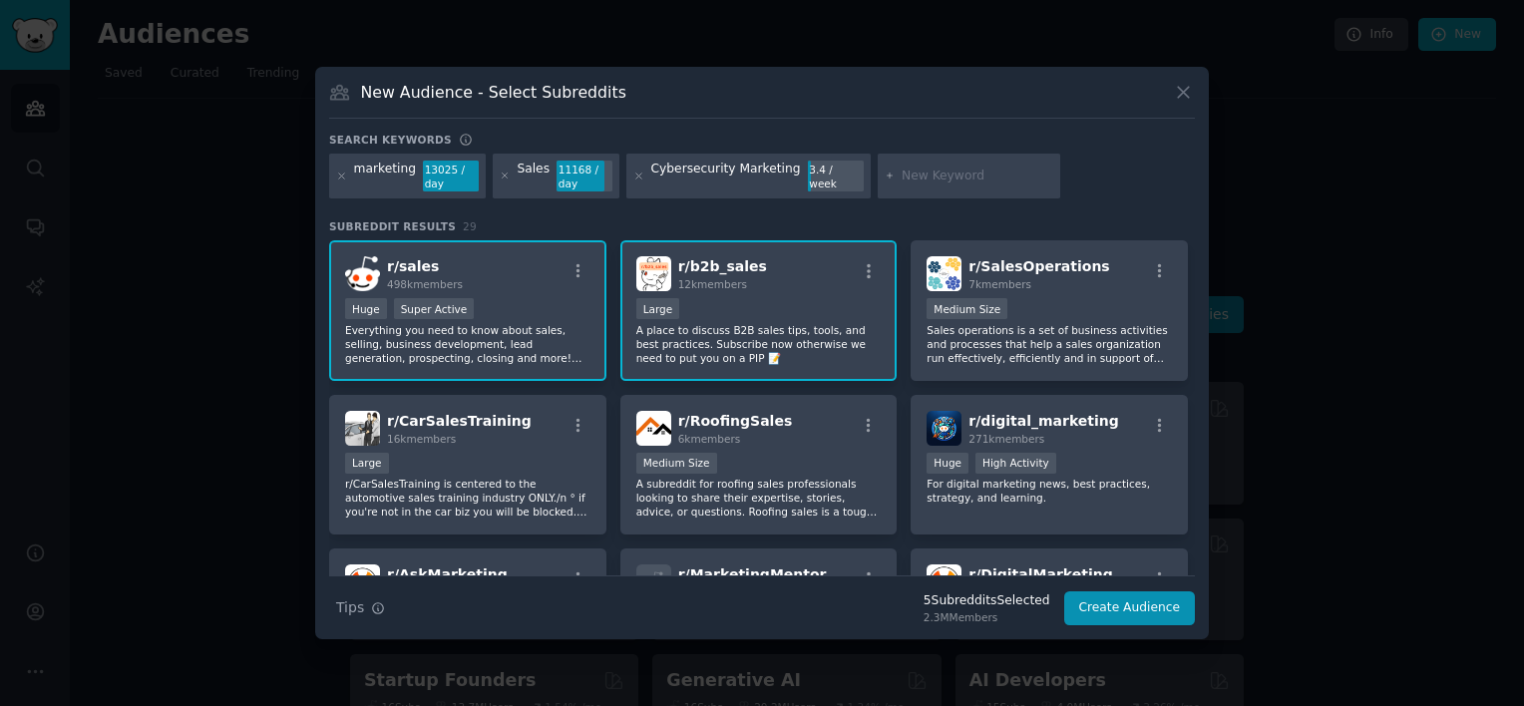
click at [387, 176] on div "marketing" at bounding box center [385, 177] width 62 height 32
click at [397, 169] on div "marketing" at bounding box center [385, 177] width 62 height 32
click at [389, 164] on div "marketing" at bounding box center [385, 177] width 62 height 32
click at [403, 168] on div "marketing" at bounding box center [385, 177] width 62 height 32
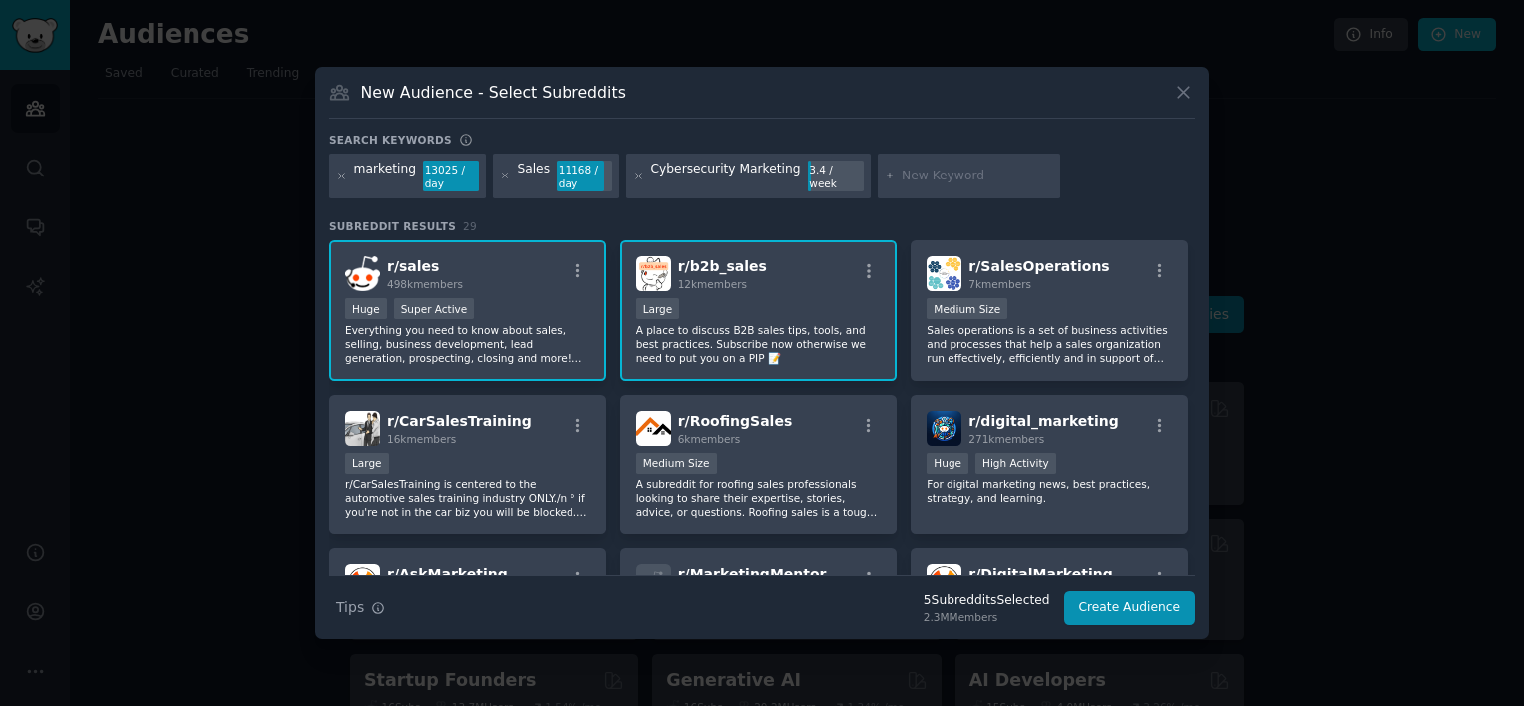
click at [1169, 89] on div "New Audience - Select Subreddits" at bounding box center [762, 100] width 866 height 38
click at [1178, 92] on icon at bounding box center [1183, 92] width 21 height 21
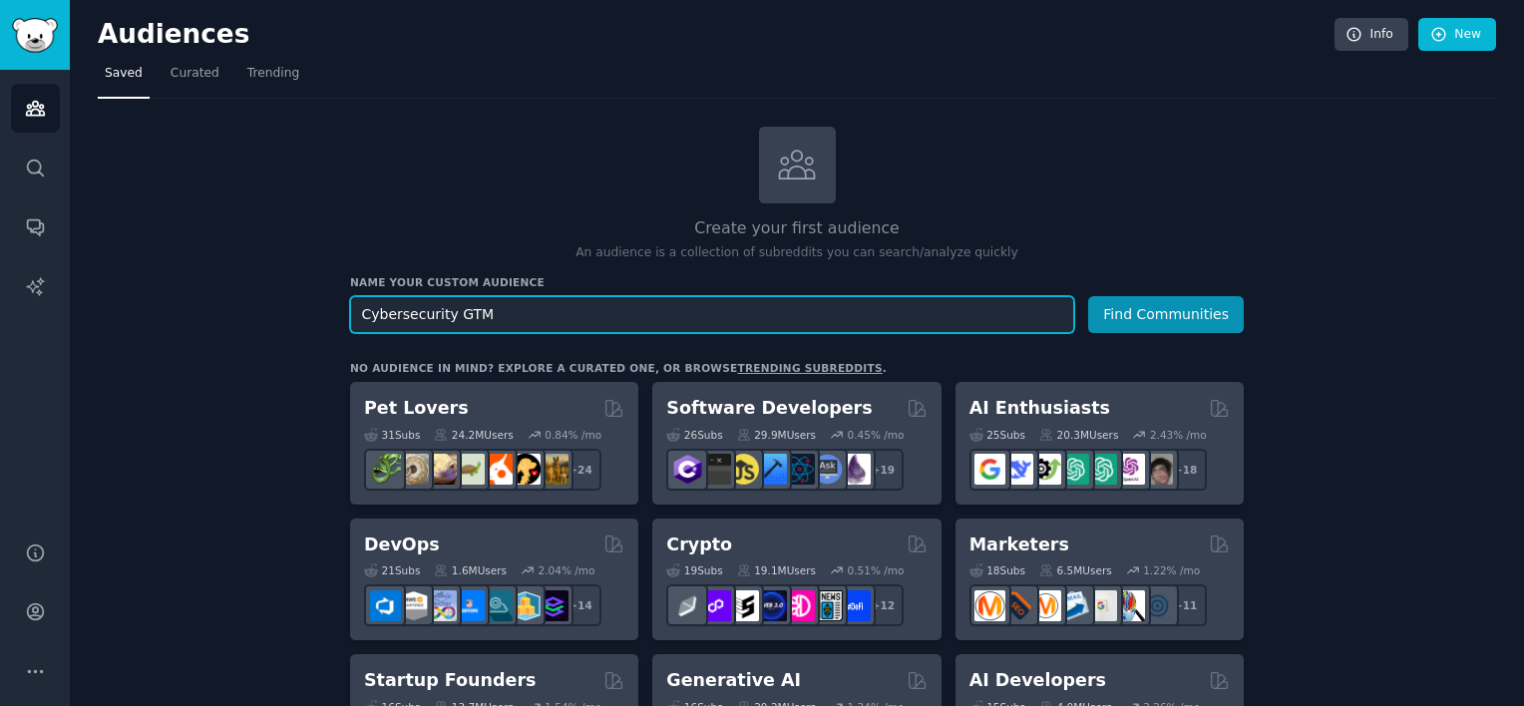
click at [893, 315] on input "Cybersecurity GTM" at bounding box center [712, 314] width 724 height 37
click at [453, 315] on input "Cybersecurity GTM" at bounding box center [712, 314] width 724 height 37
type input "Cybersecurity"
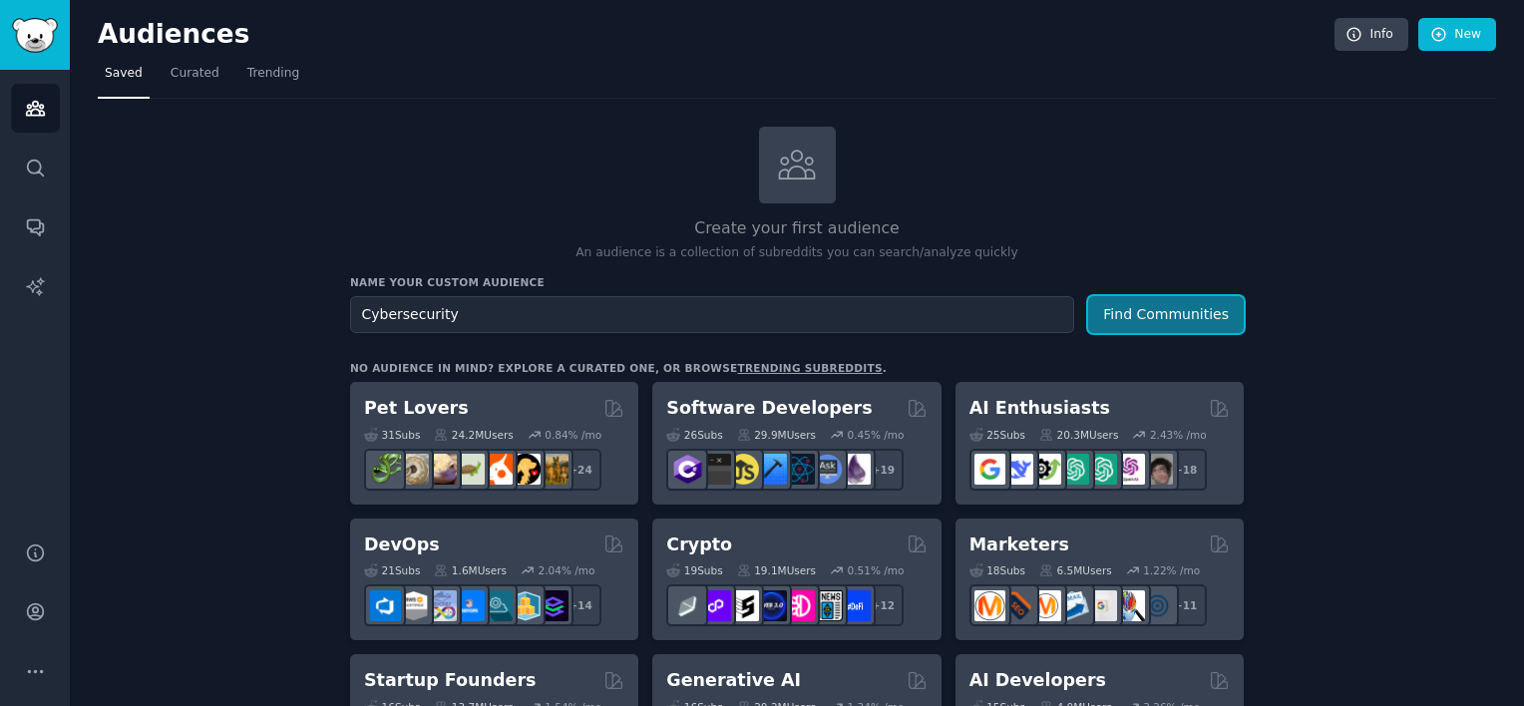
click at [1185, 311] on button "Find Communities" at bounding box center [1166, 314] width 156 height 37
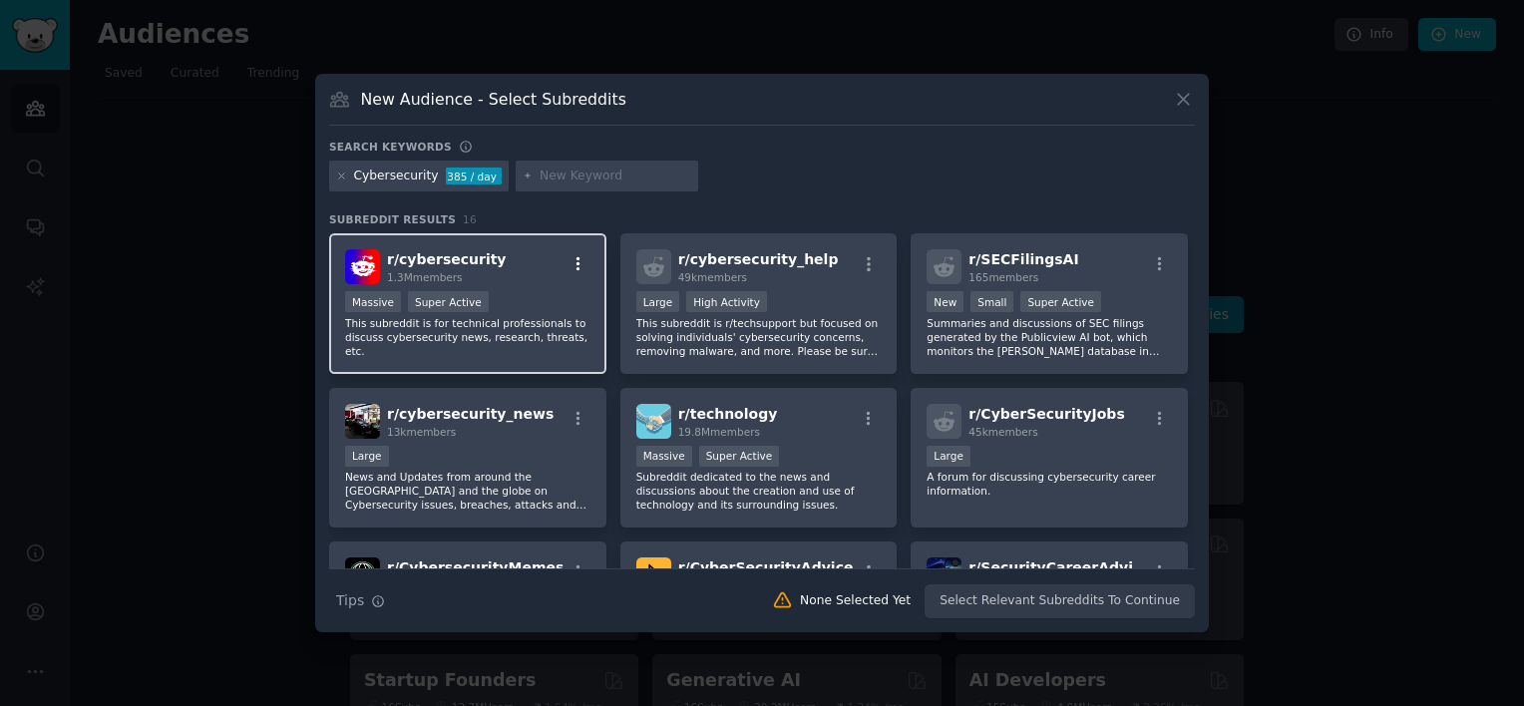
click at [575, 260] on icon "button" at bounding box center [579, 264] width 18 height 18
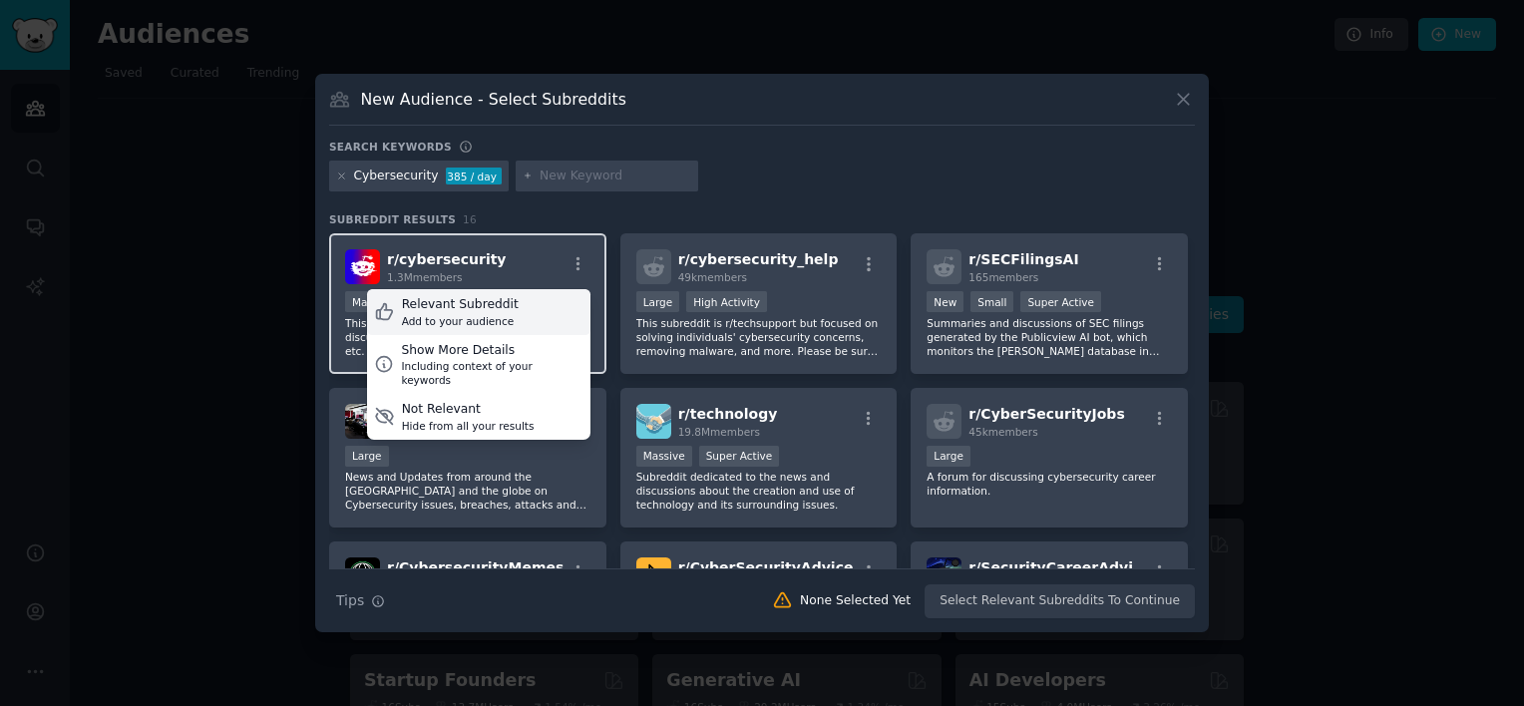
click at [519, 306] on div "Relevant Subreddit Add to your audience" at bounding box center [478, 312] width 223 height 46
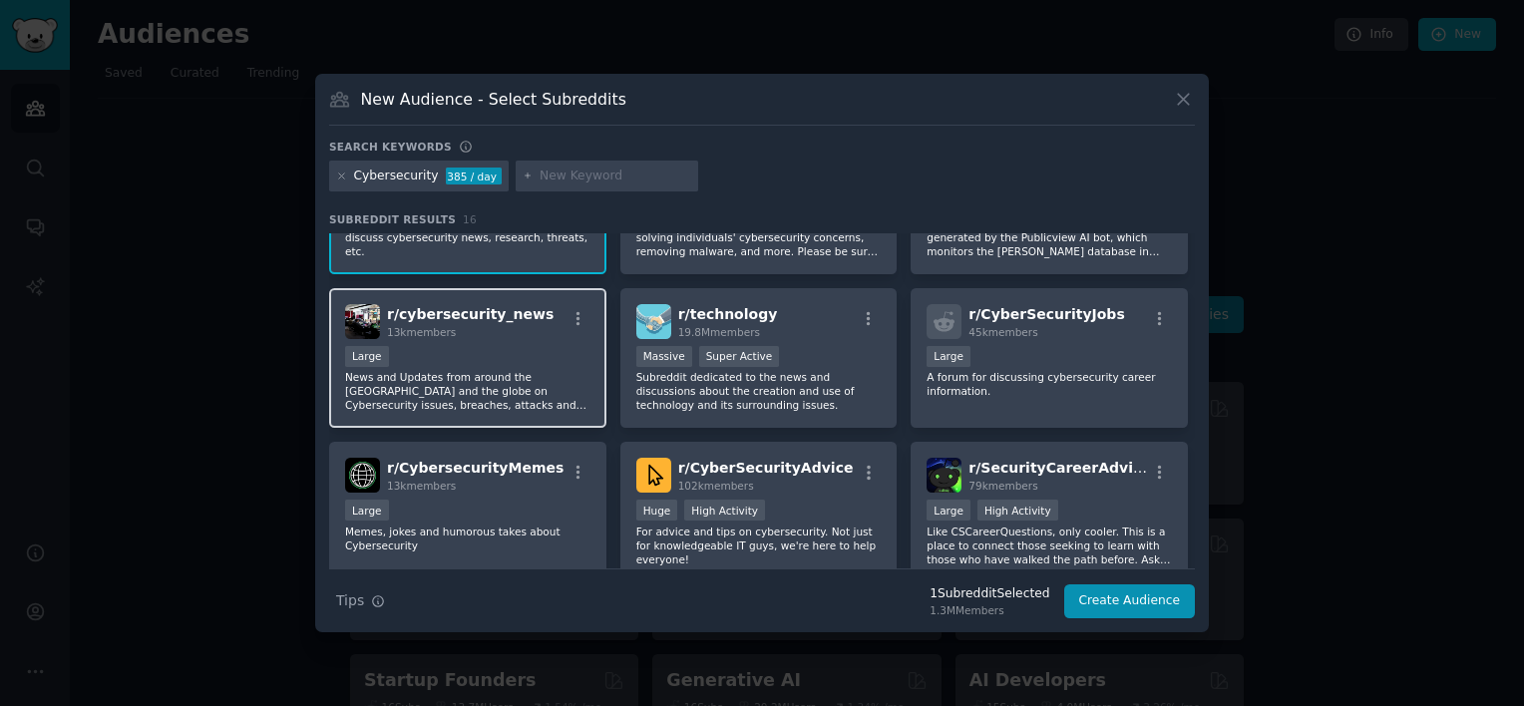
scroll to position [199, 0]
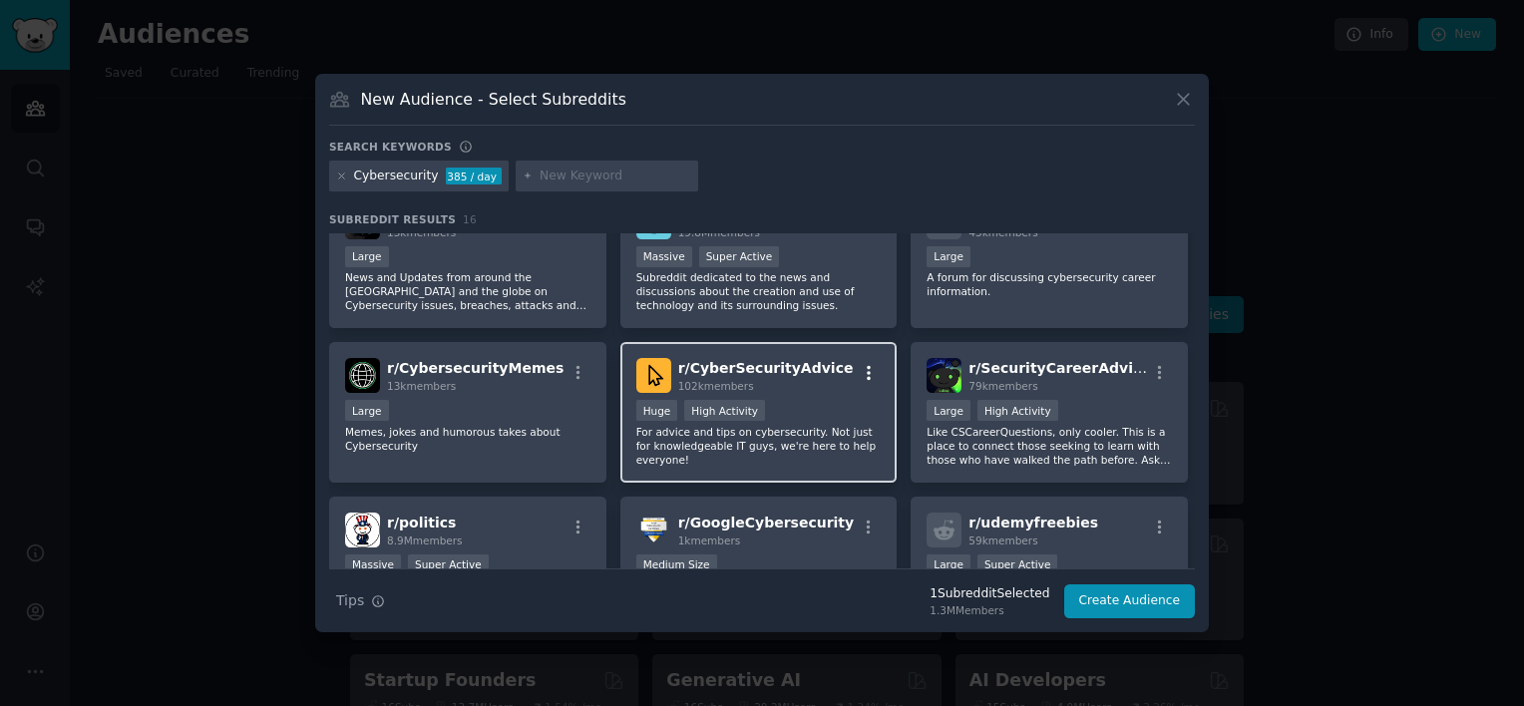
click at [866, 364] on icon "button" at bounding box center [869, 373] width 18 height 18
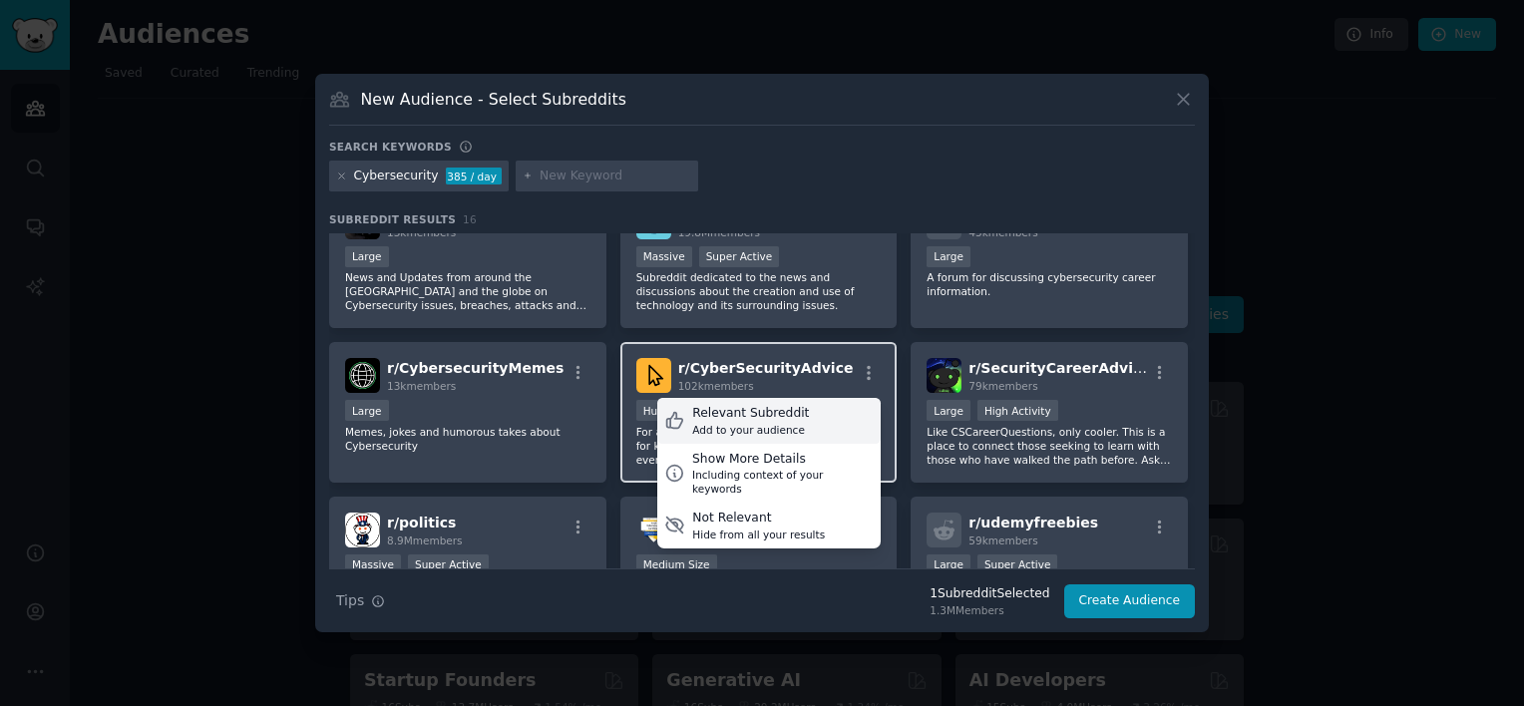
click at [810, 416] on div "Relevant Subreddit Add to your audience" at bounding box center [768, 421] width 223 height 46
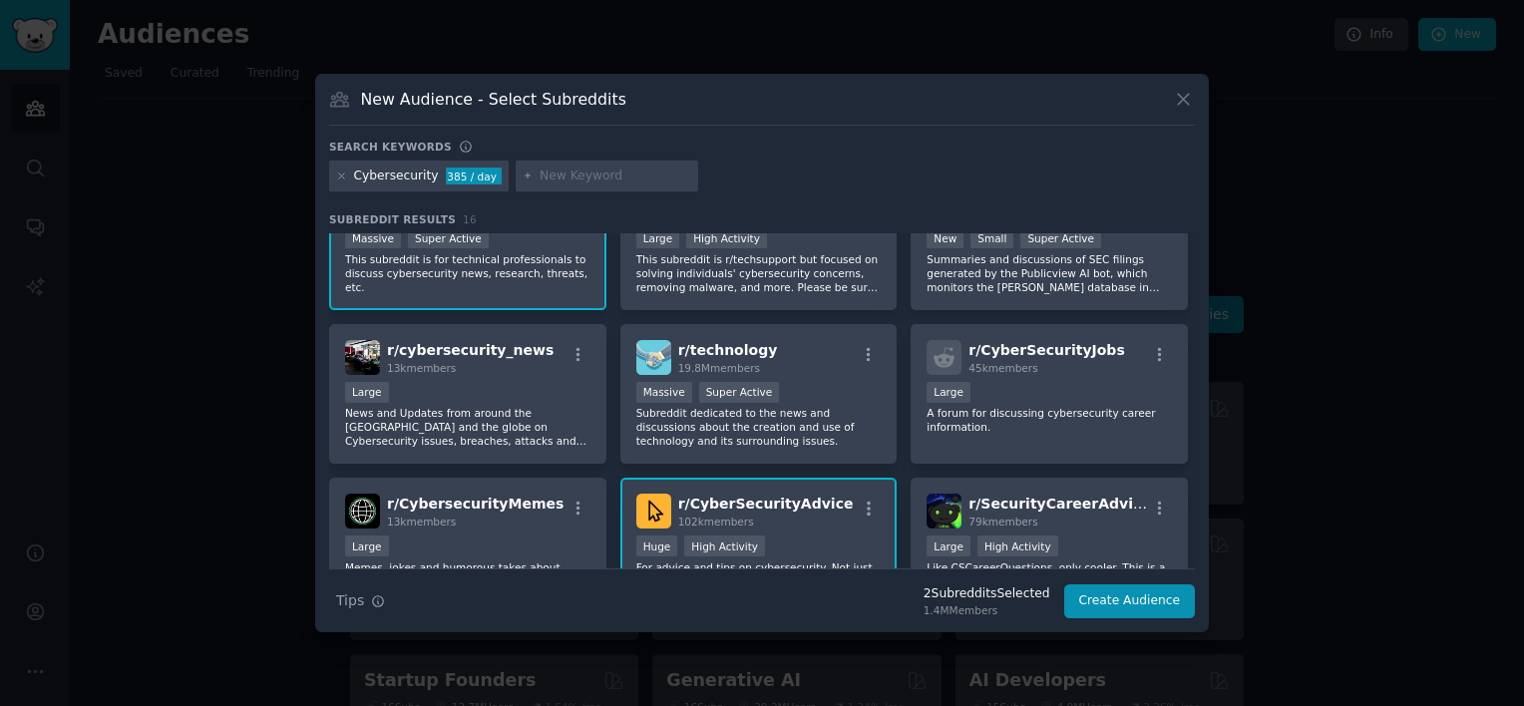
scroll to position [0, 0]
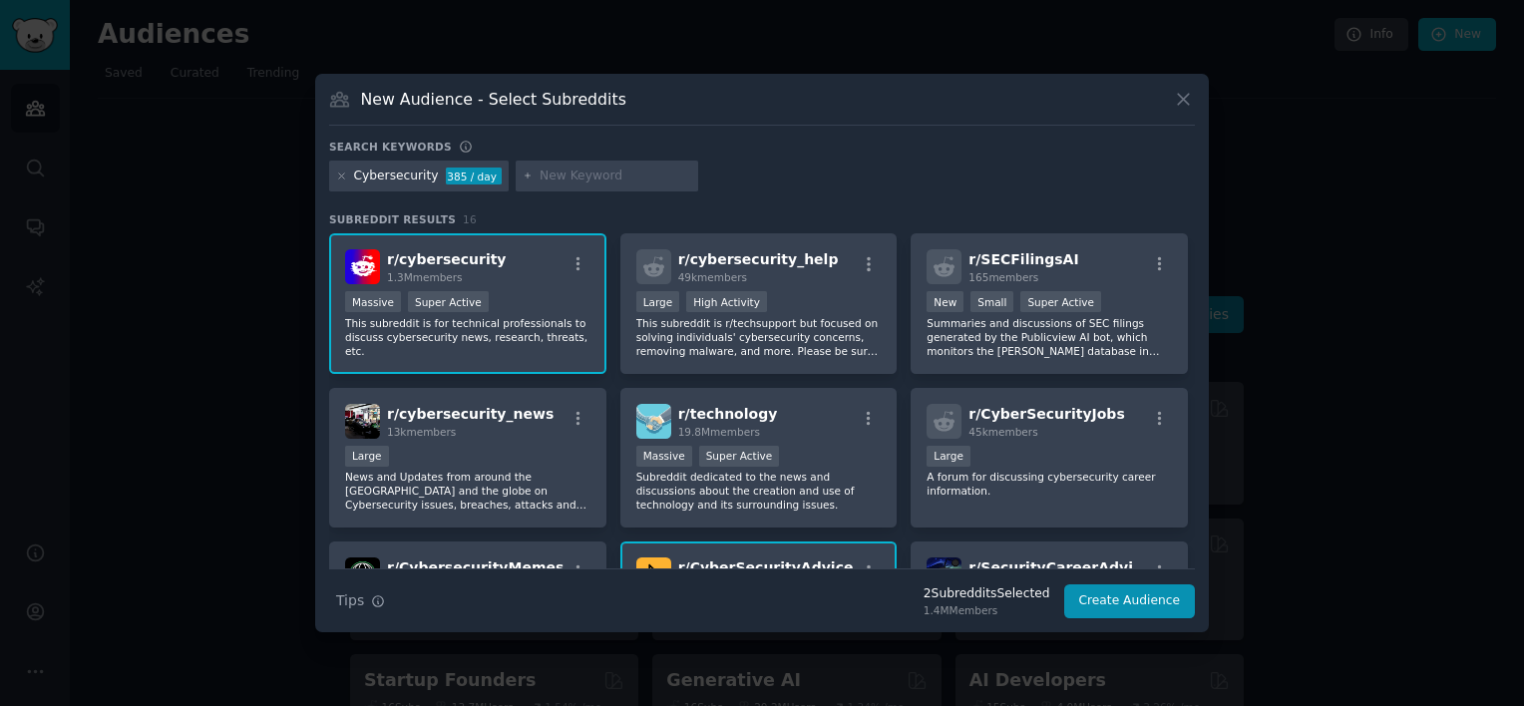
click at [559, 169] on input "text" at bounding box center [616, 177] width 152 height 18
type input "marketing"
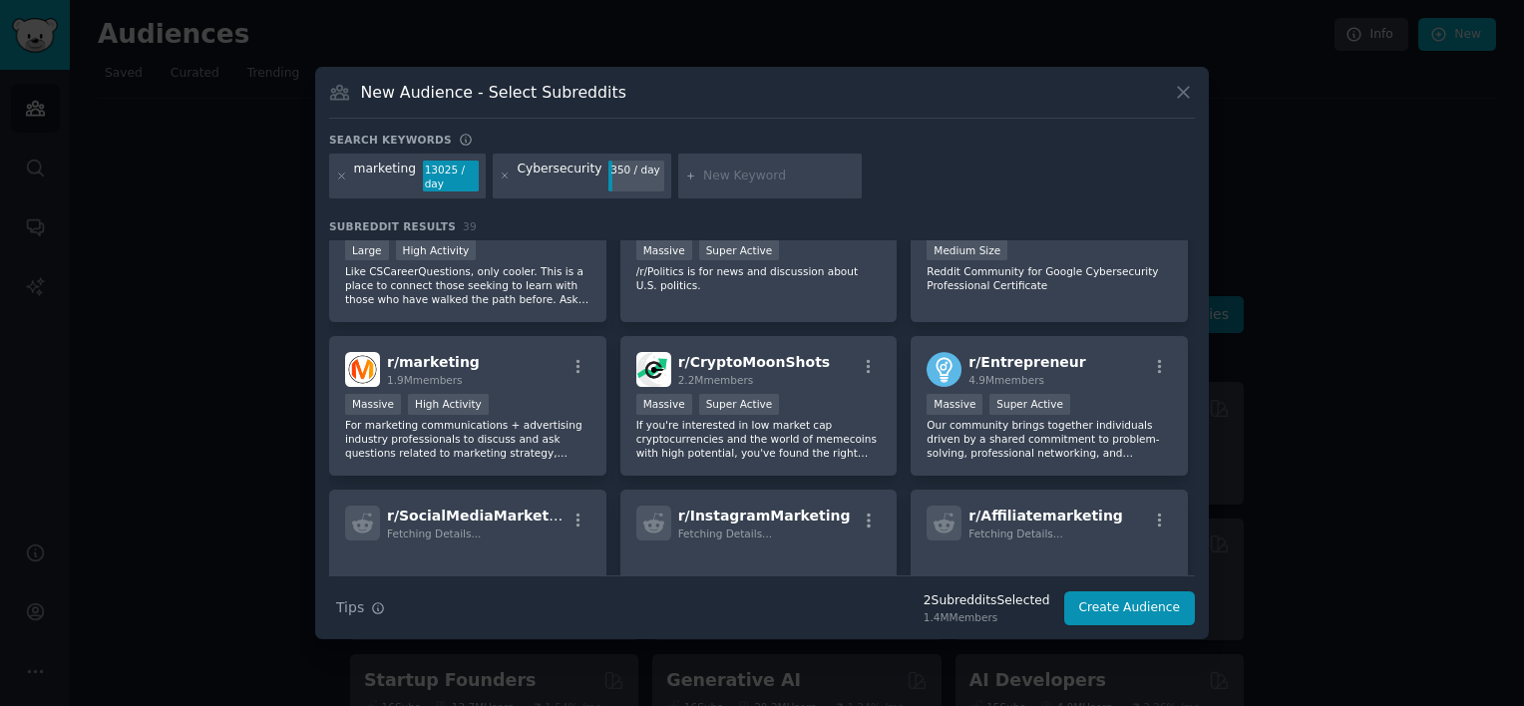
scroll to position [698, 0]
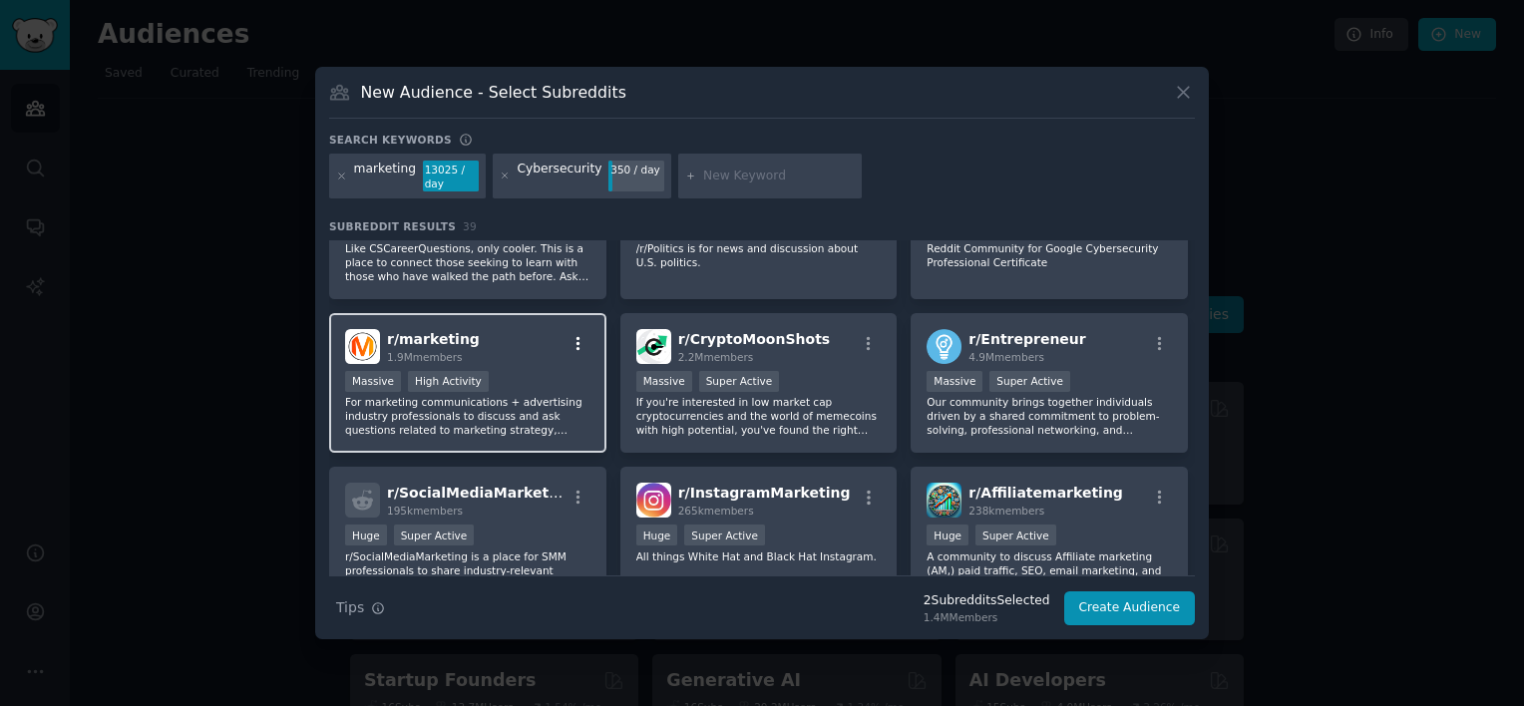
click at [575, 335] on icon "button" at bounding box center [579, 344] width 18 height 18
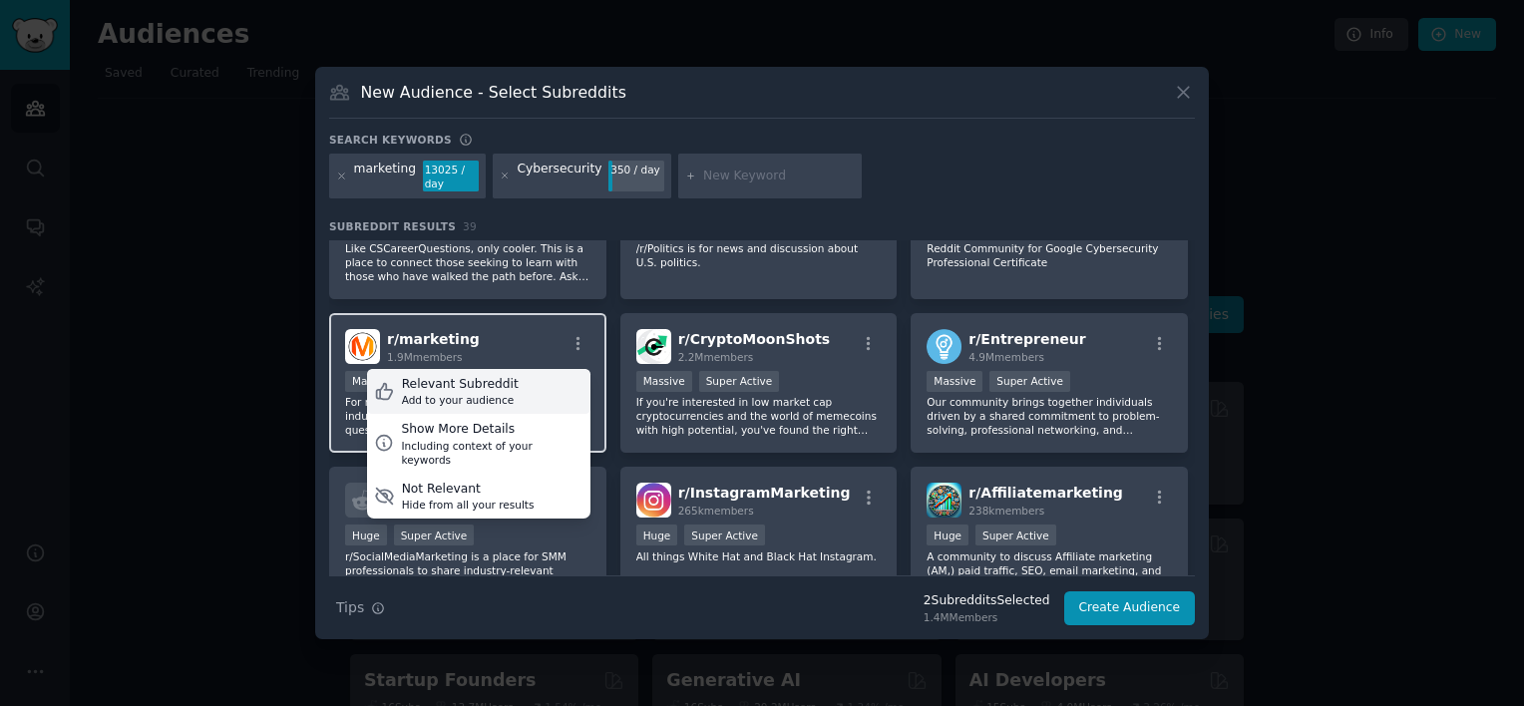
click at [501, 376] on div "Relevant Subreddit" at bounding box center [460, 385] width 117 height 18
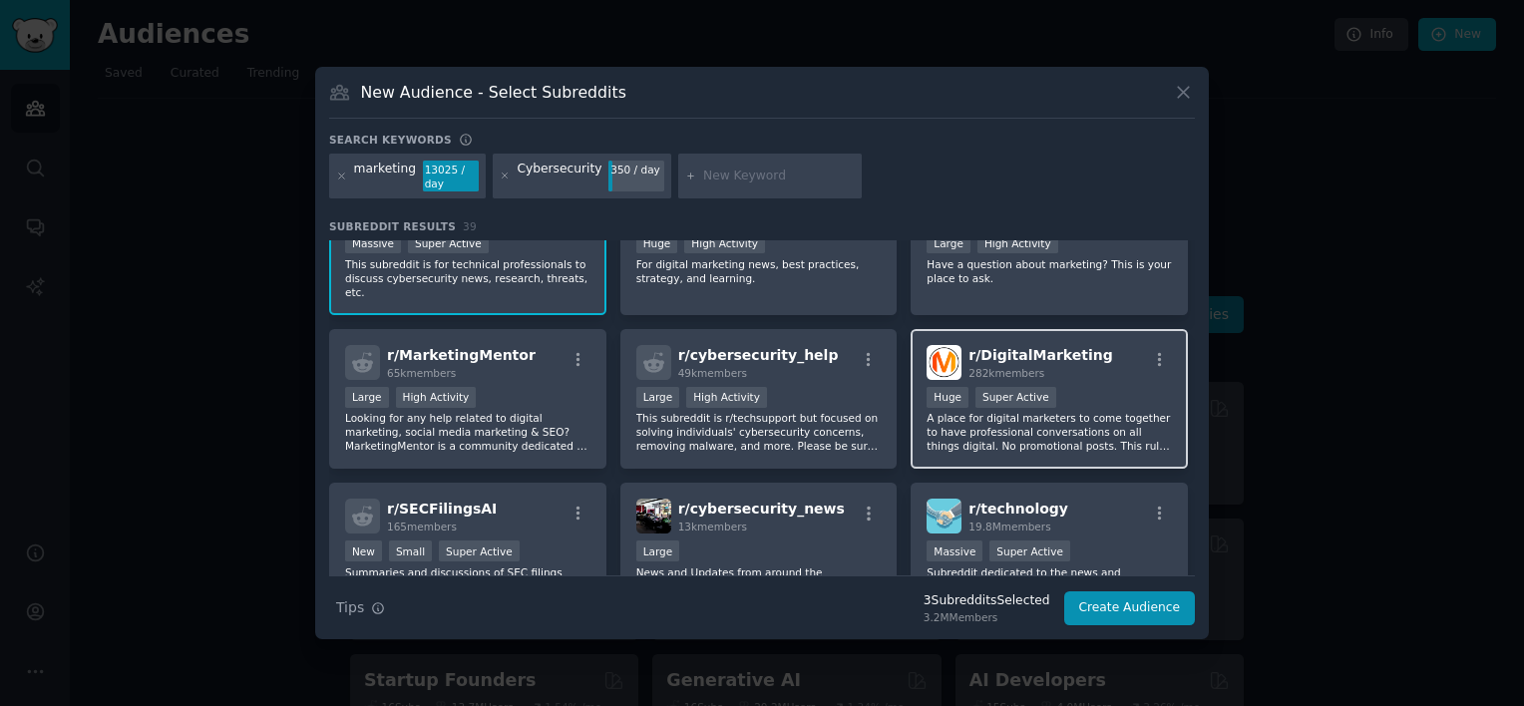
scroll to position [100, 0]
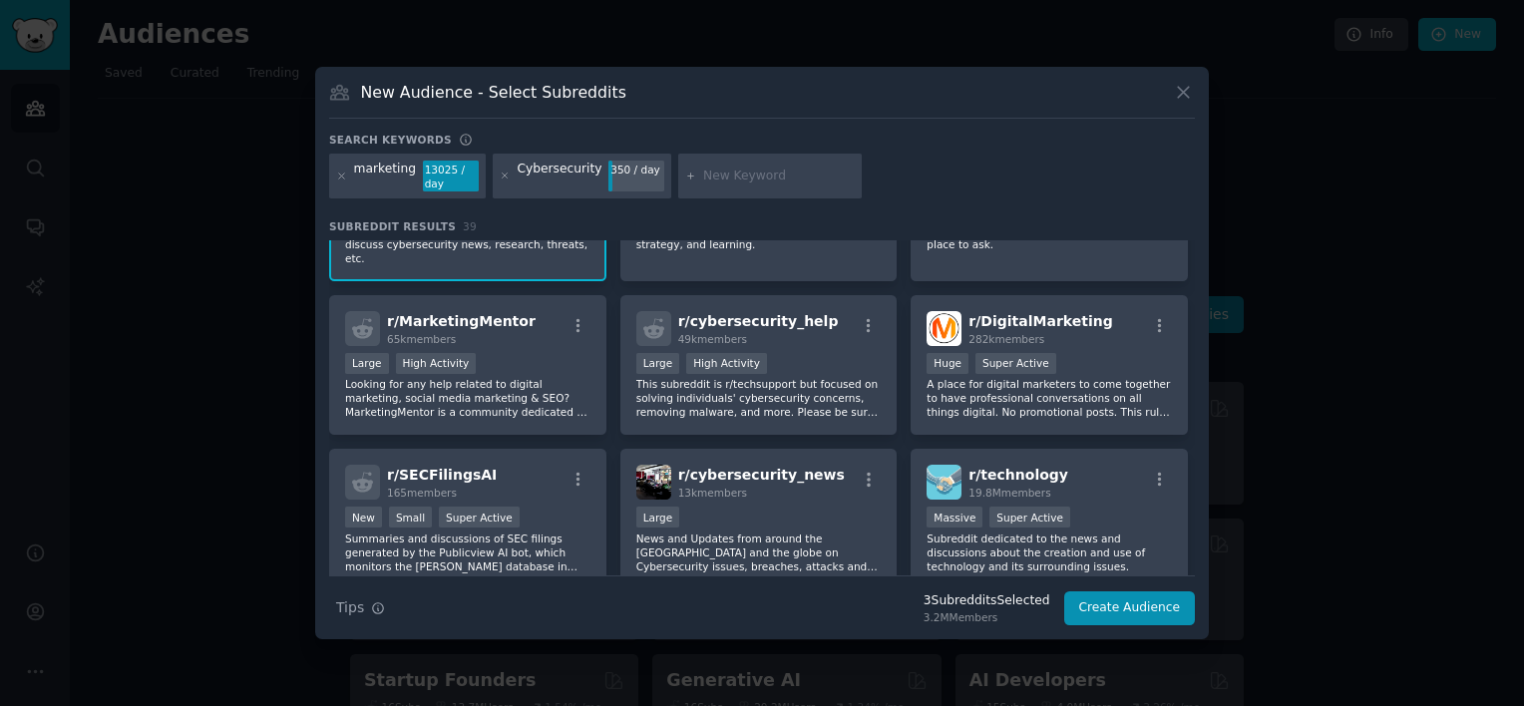
click at [732, 168] on input "text" at bounding box center [779, 177] width 152 height 18
type input "cybersecurity marketing"
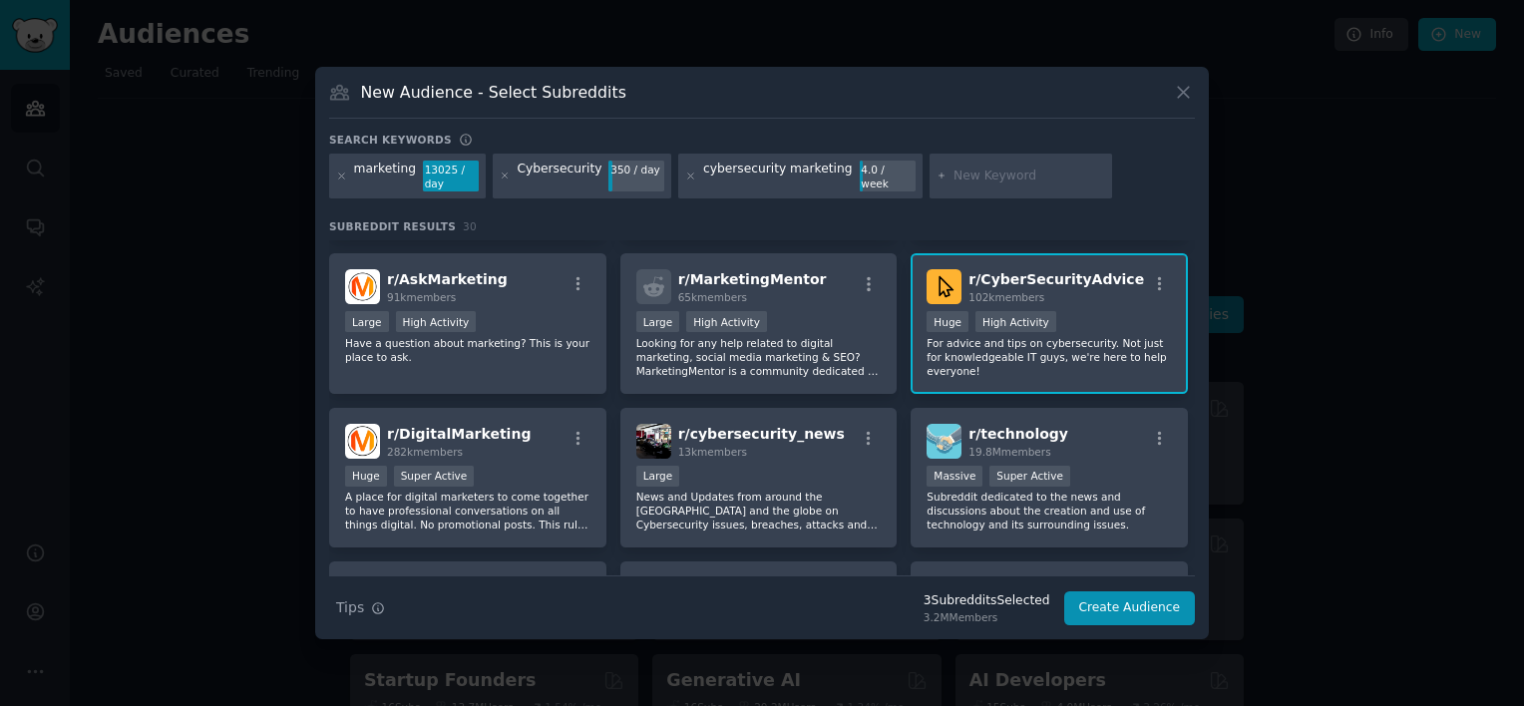
scroll to position [299, 0]
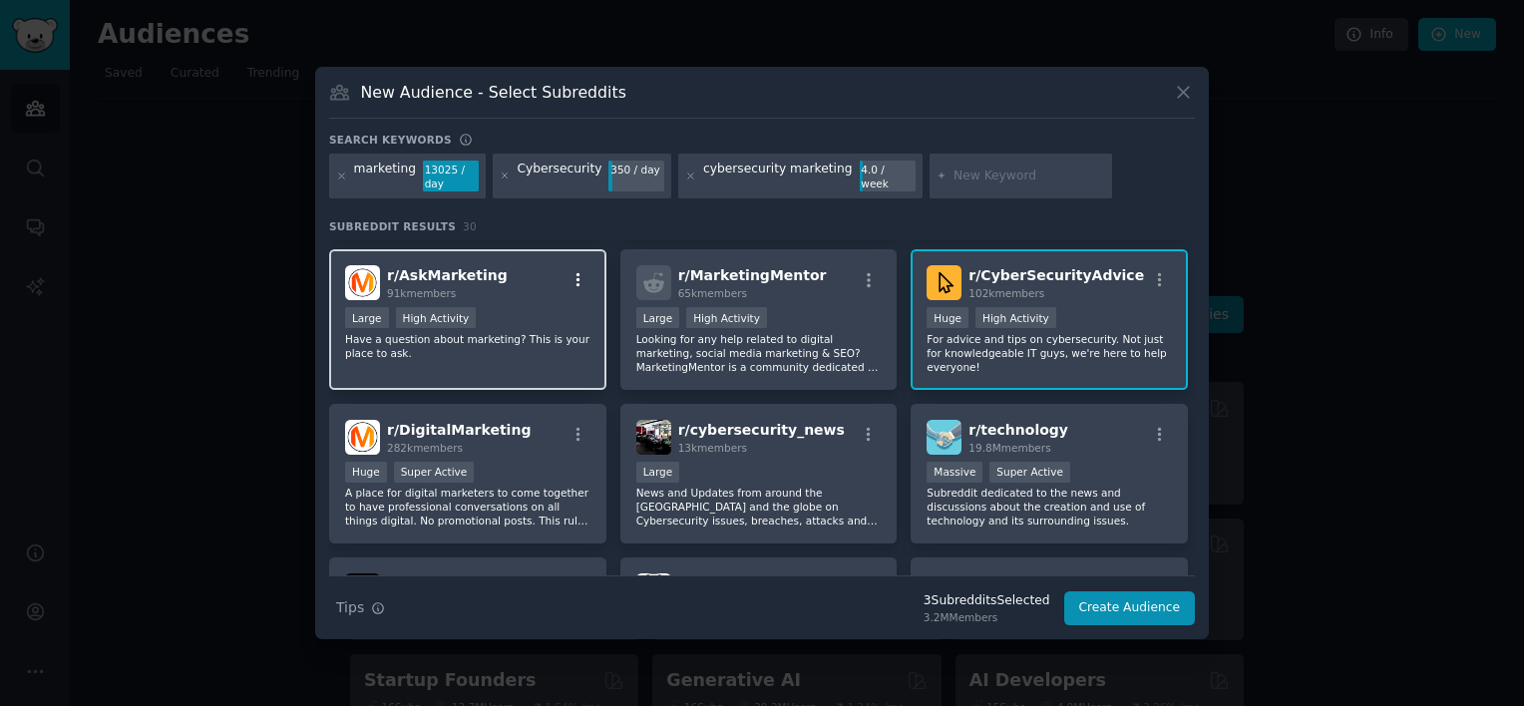
click at [580, 279] on icon "button" at bounding box center [579, 280] width 18 height 18
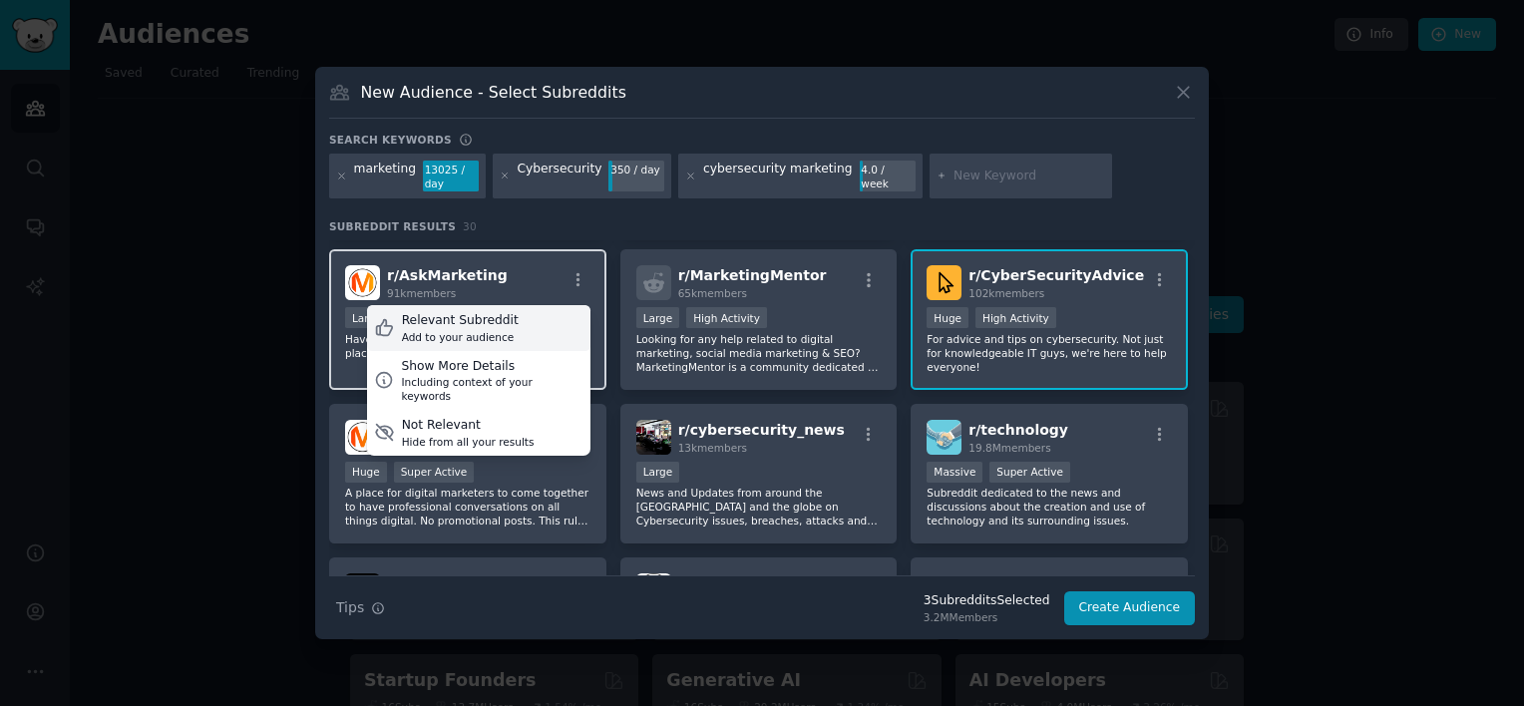
click at [555, 323] on div "Relevant Subreddit Add to your audience" at bounding box center [478, 328] width 223 height 46
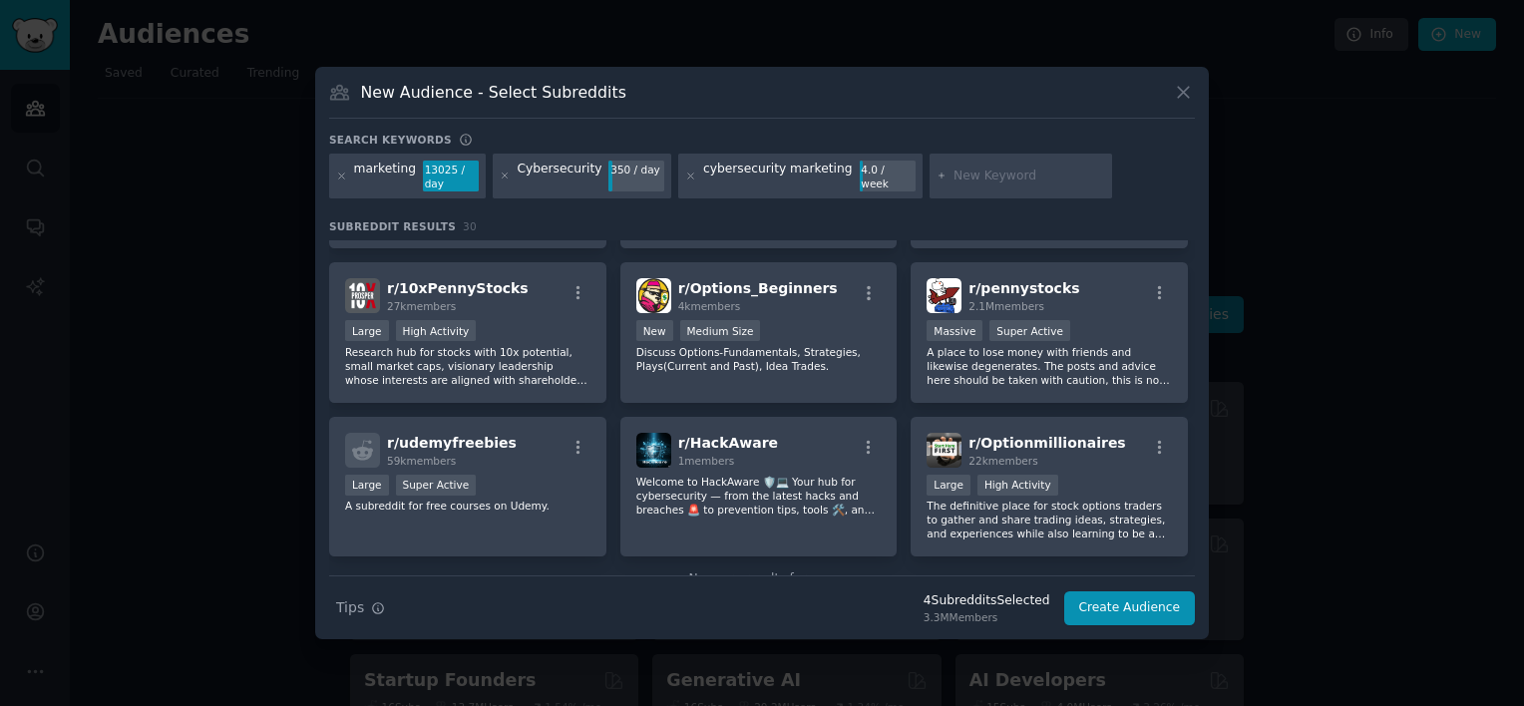
scroll to position [1240, 0]
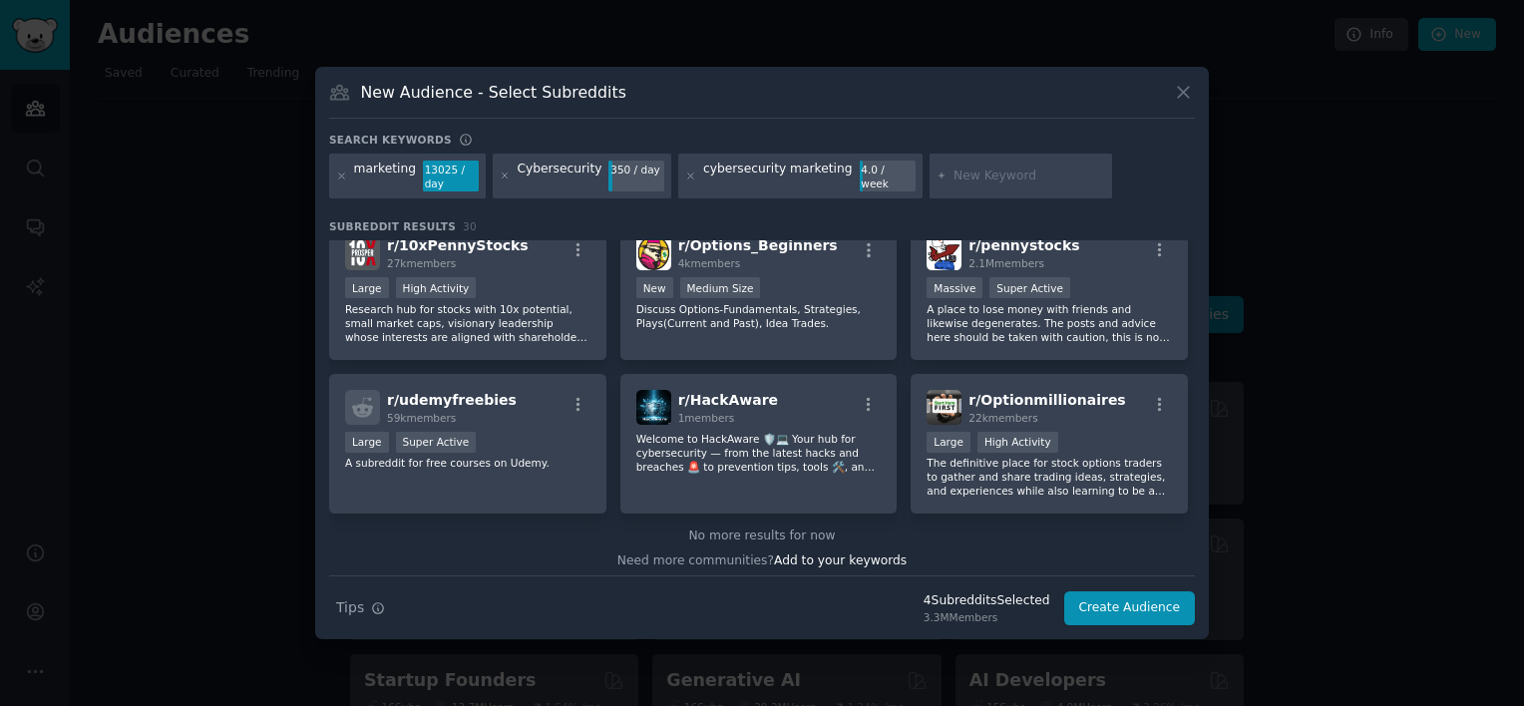
click at [954, 173] on input "text" at bounding box center [1030, 177] width 152 height 18
type input "cybersecurity sales"
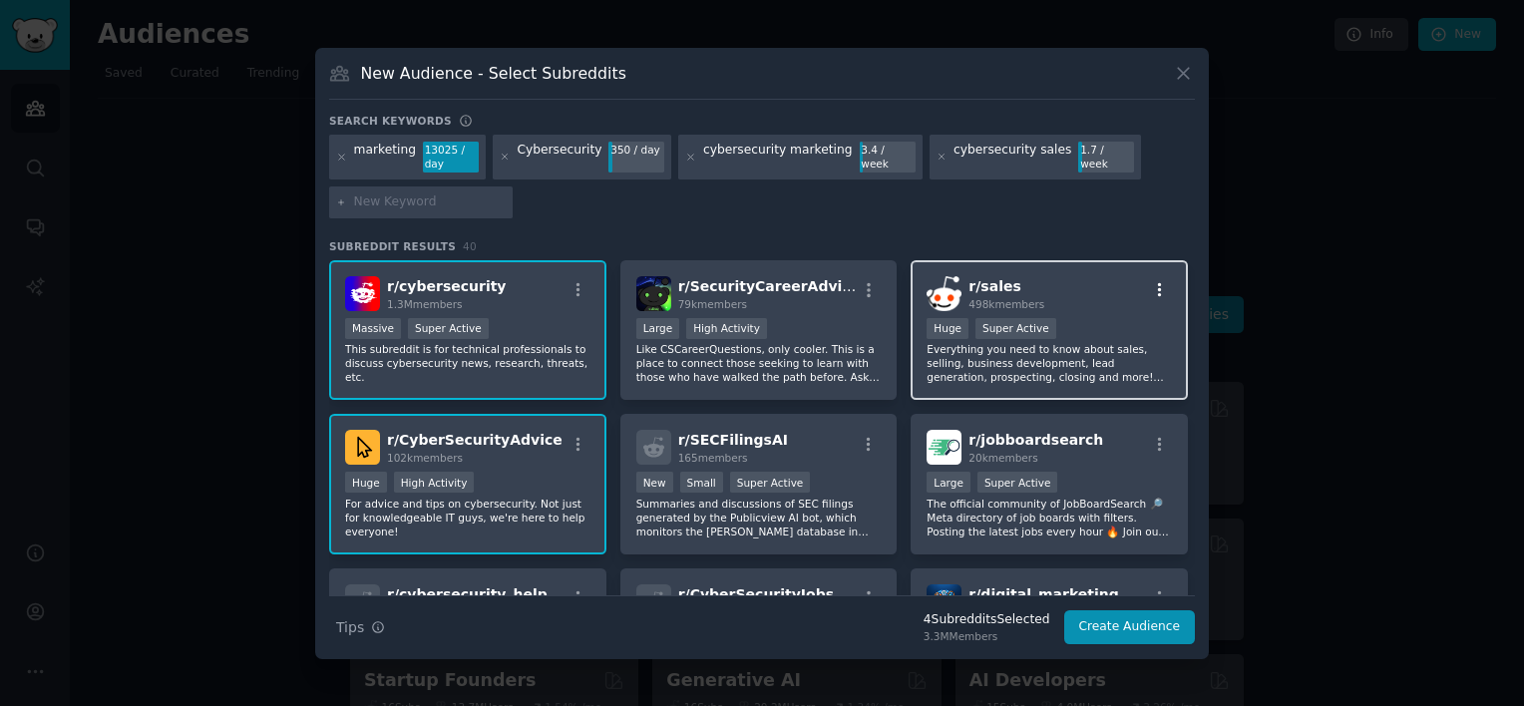
click at [1157, 287] on icon "button" at bounding box center [1160, 290] width 18 height 18
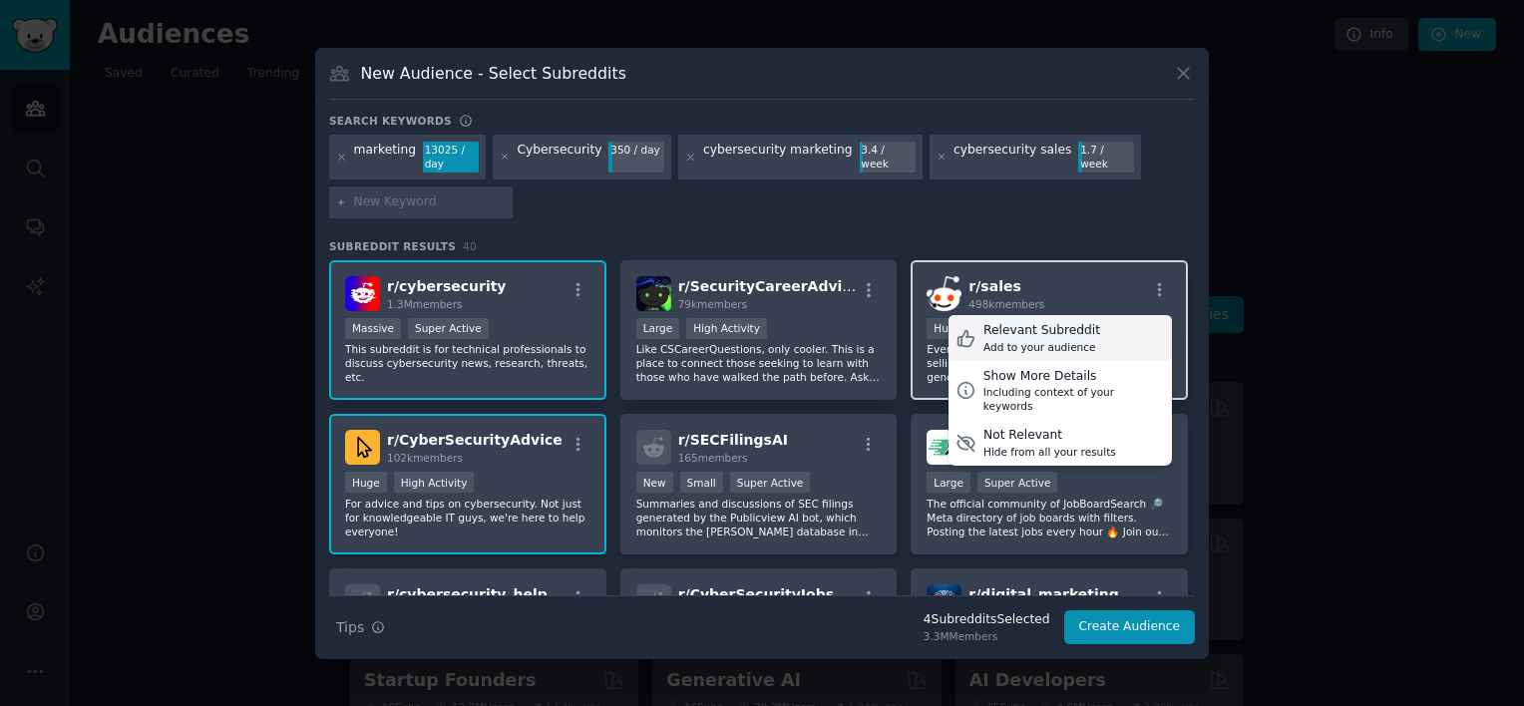
click at [1113, 331] on div "Relevant Subreddit Add to your audience" at bounding box center [1060, 338] width 223 height 46
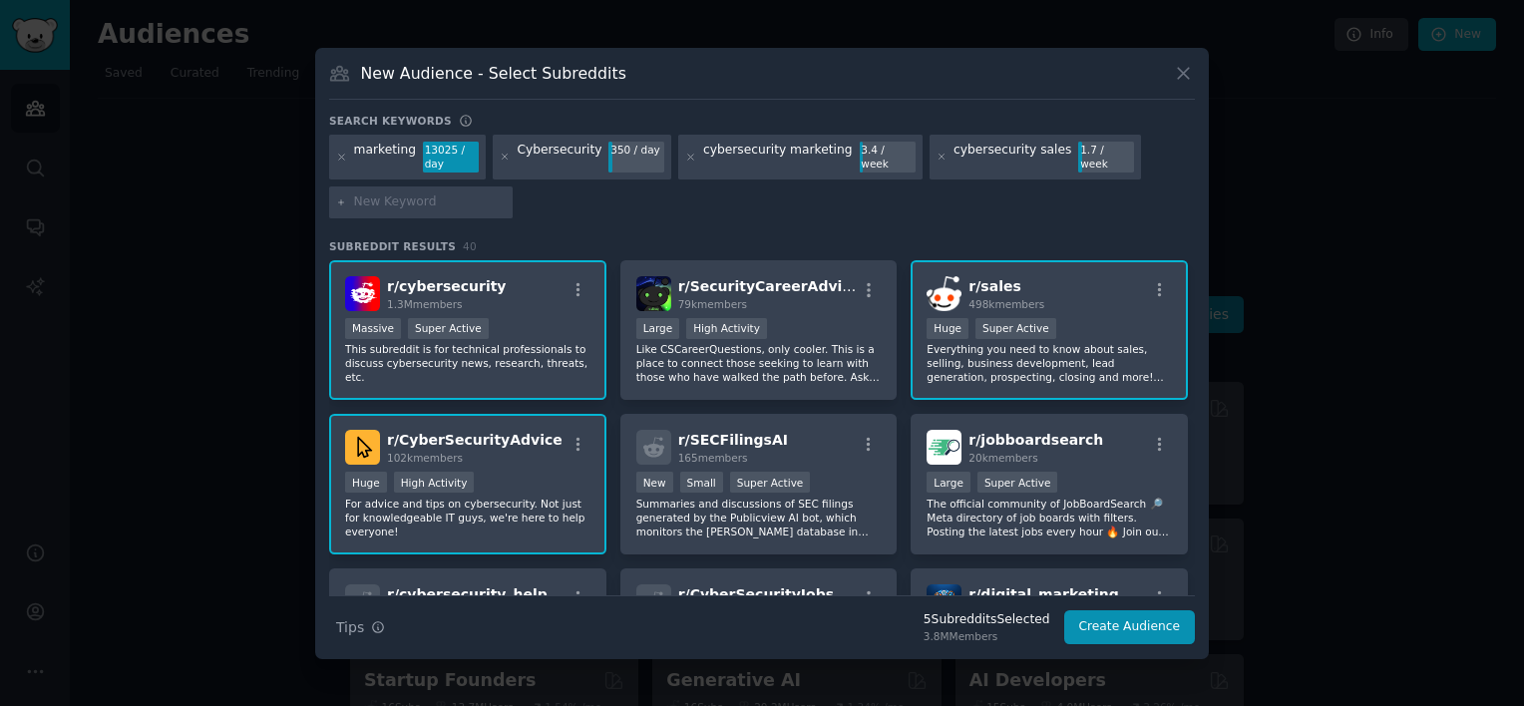
click at [435, 206] on input "text" at bounding box center [430, 203] width 152 height 18
type input "CISO"
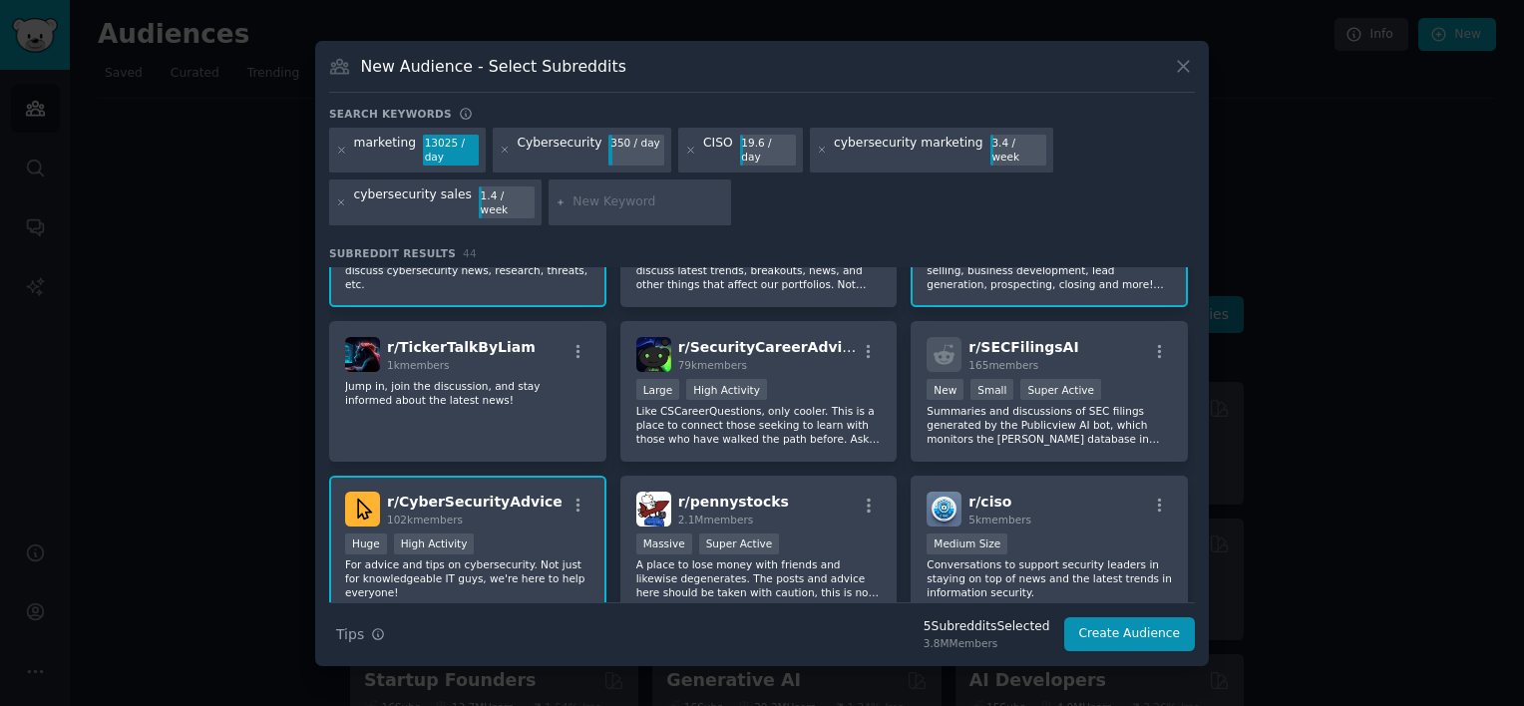
scroll to position [199, 0]
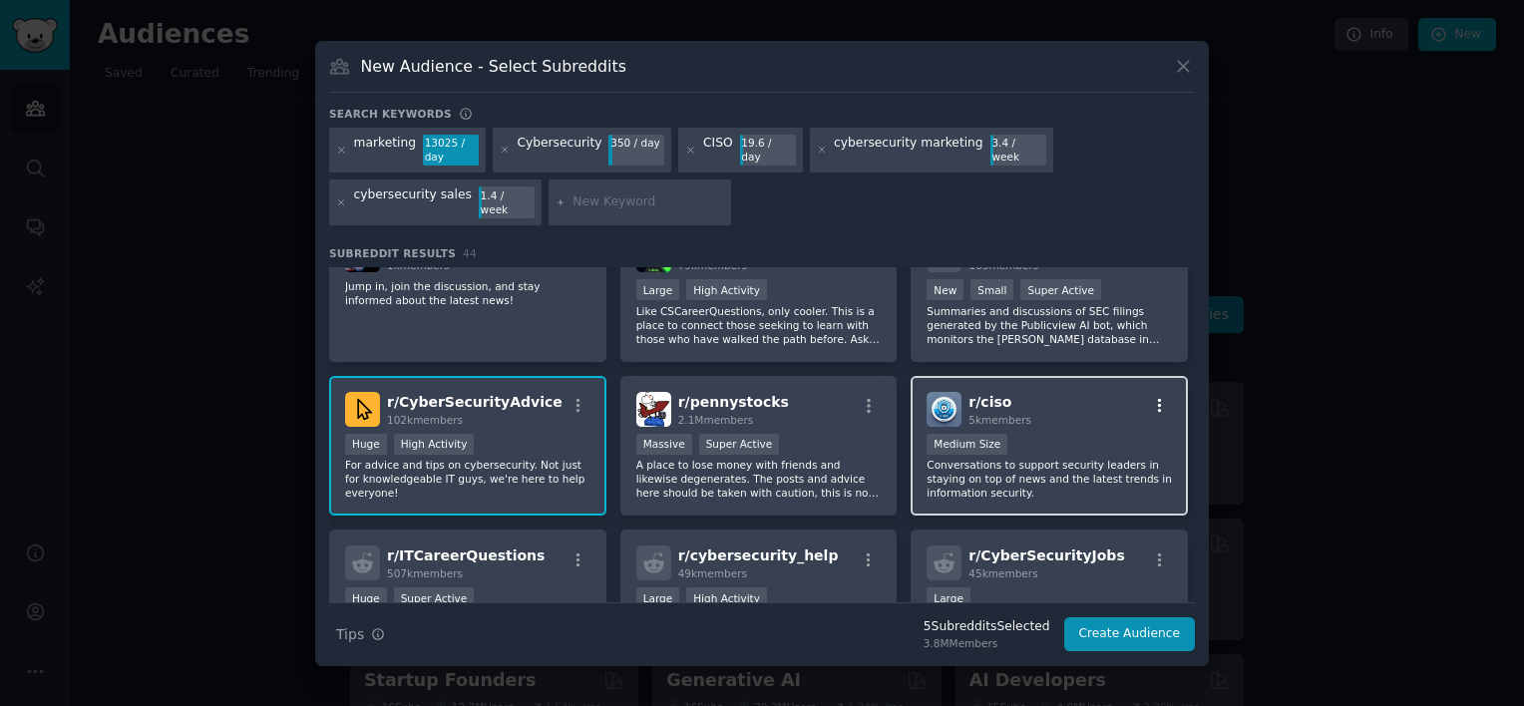
click at [1158, 399] on icon "button" at bounding box center [1160, 406] width 4 height 14
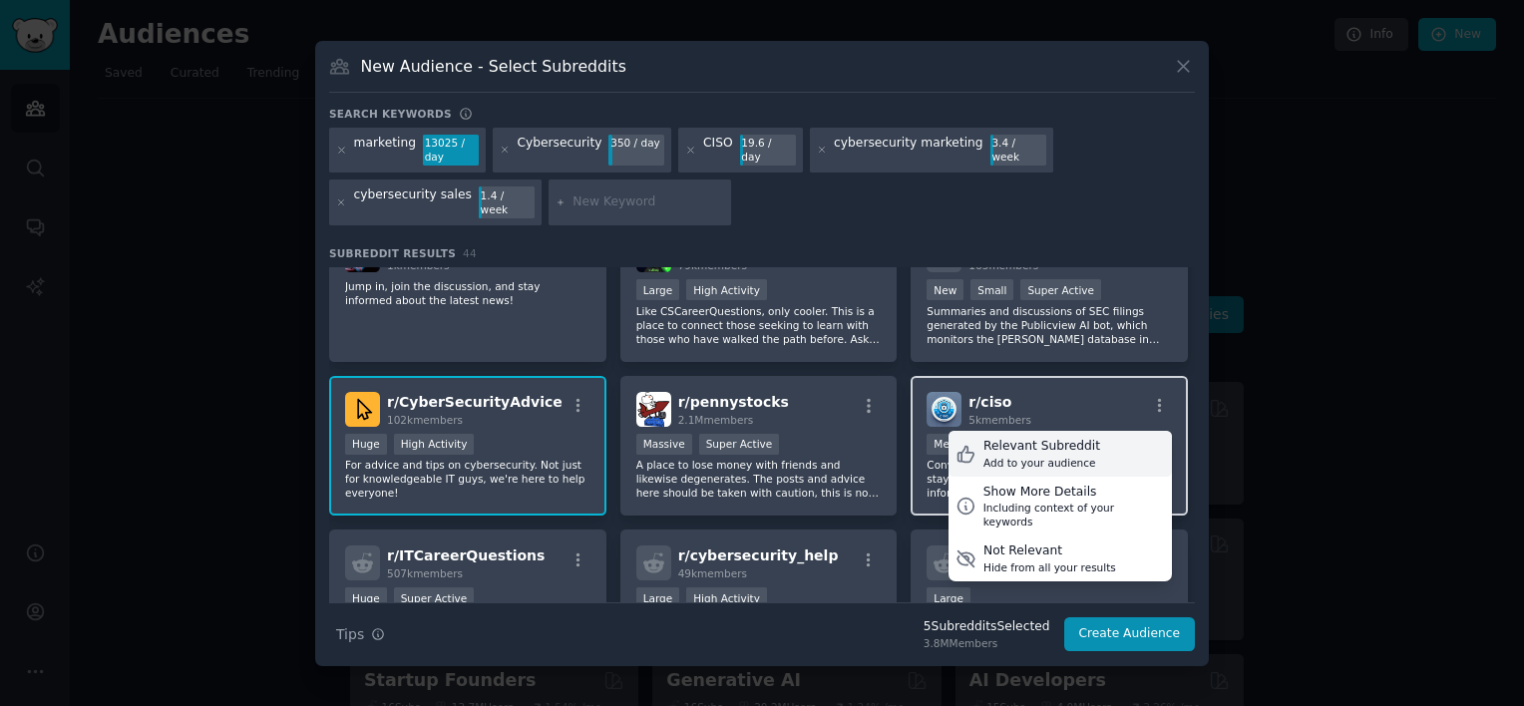
click at [1086, 439] on div "Relevant Subreddit Add to your audience" at bounding box center [1060, 454] width 223 height 46
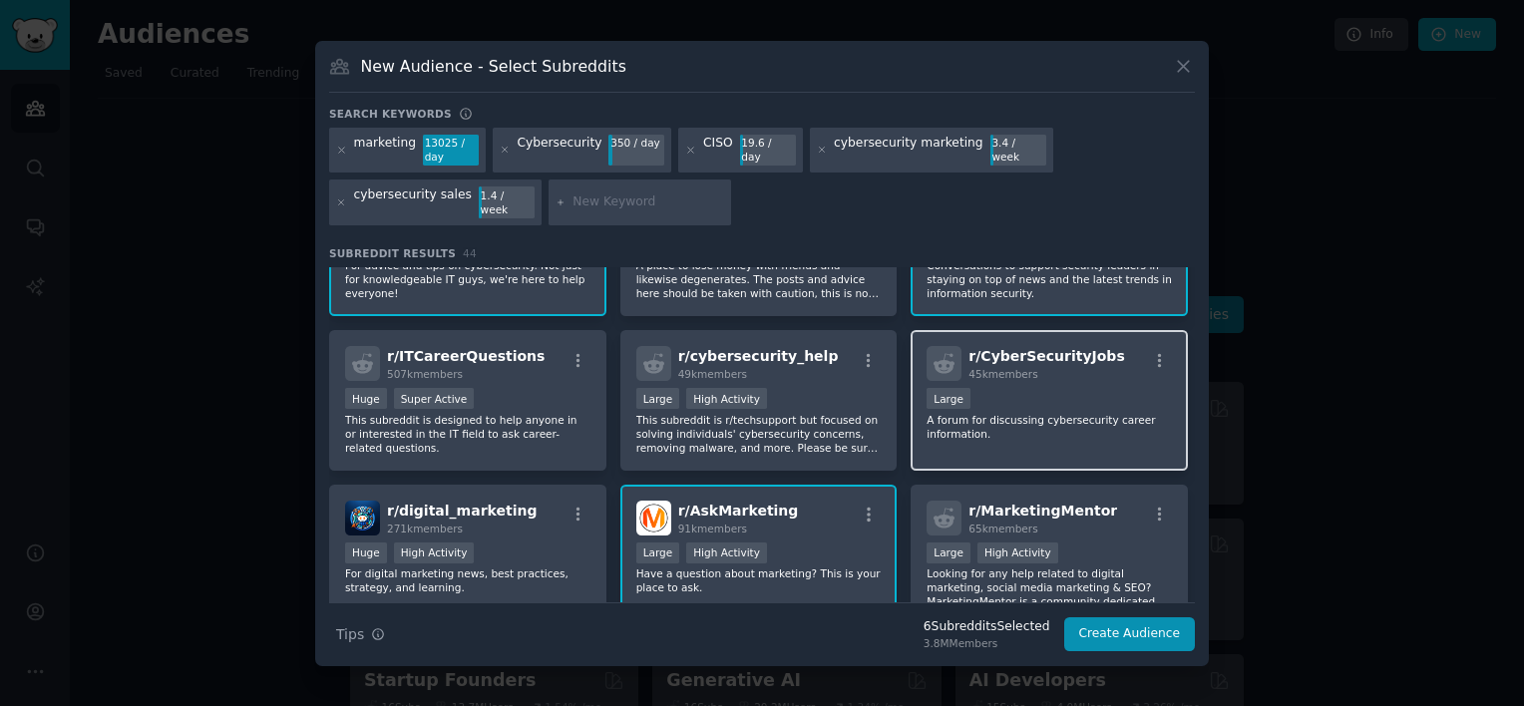
scroll to position [499, 0]
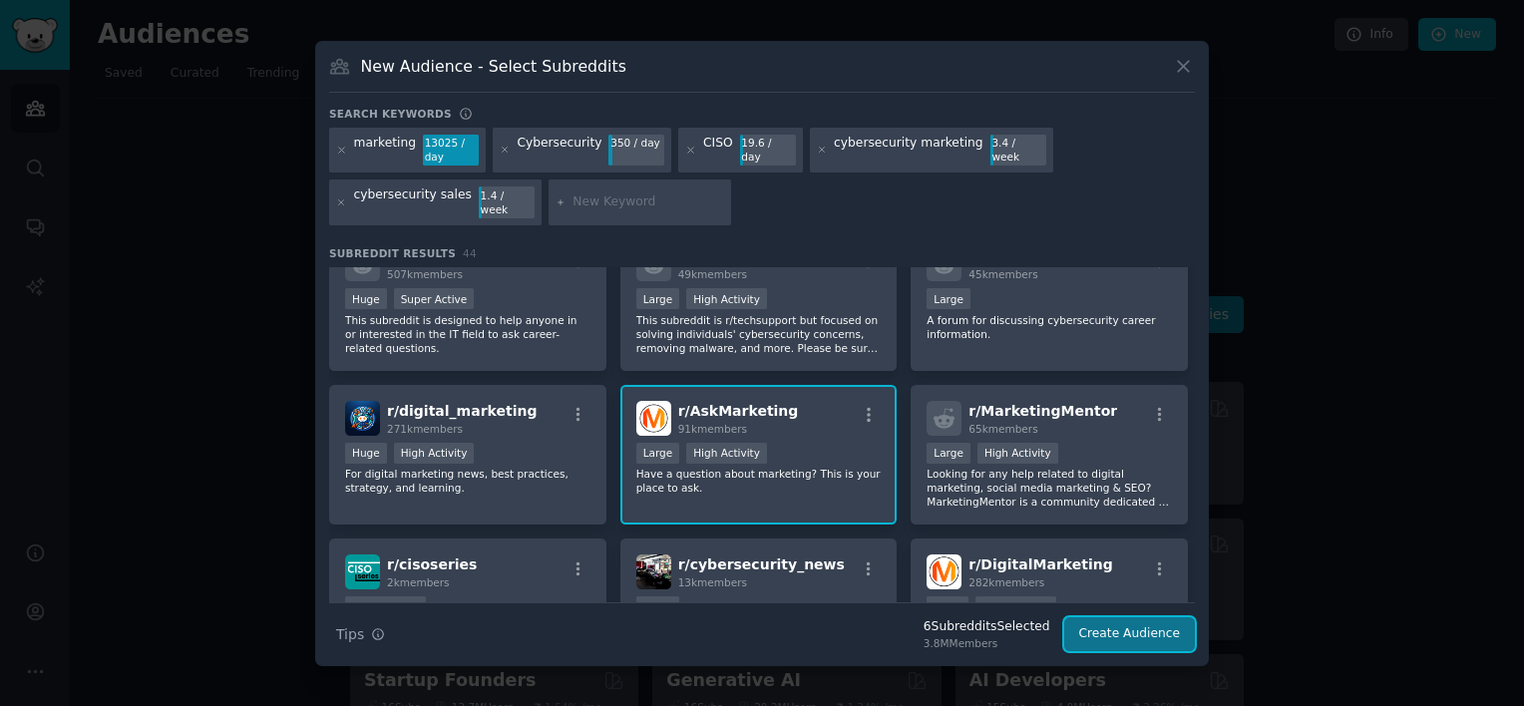
click at [1174, 630] on button "Create Audience" at bounding box center [1130, 634] width 132 height 34
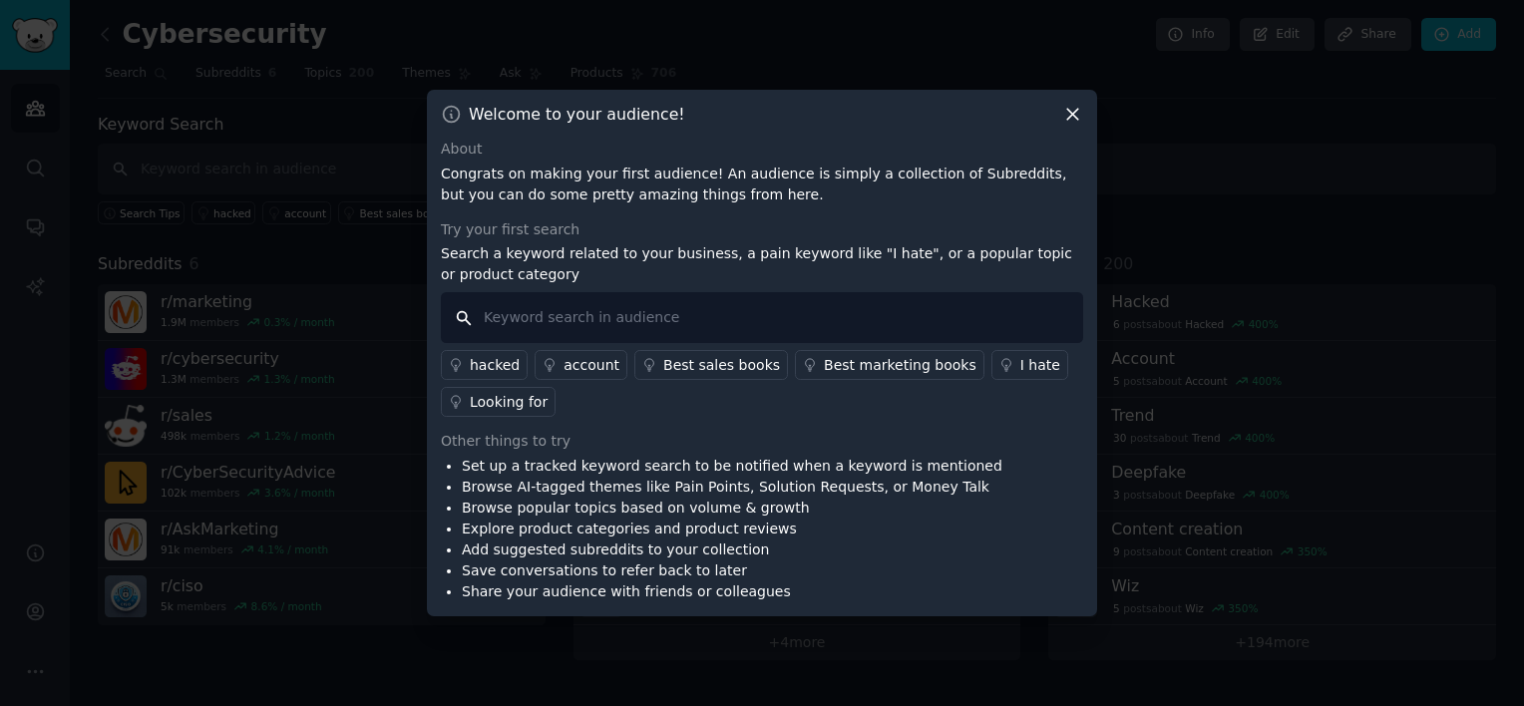
click at [764, 310] on input "text" at bounding box center [762, 317] width 642 height 51
type input "cybersecurity marketing"
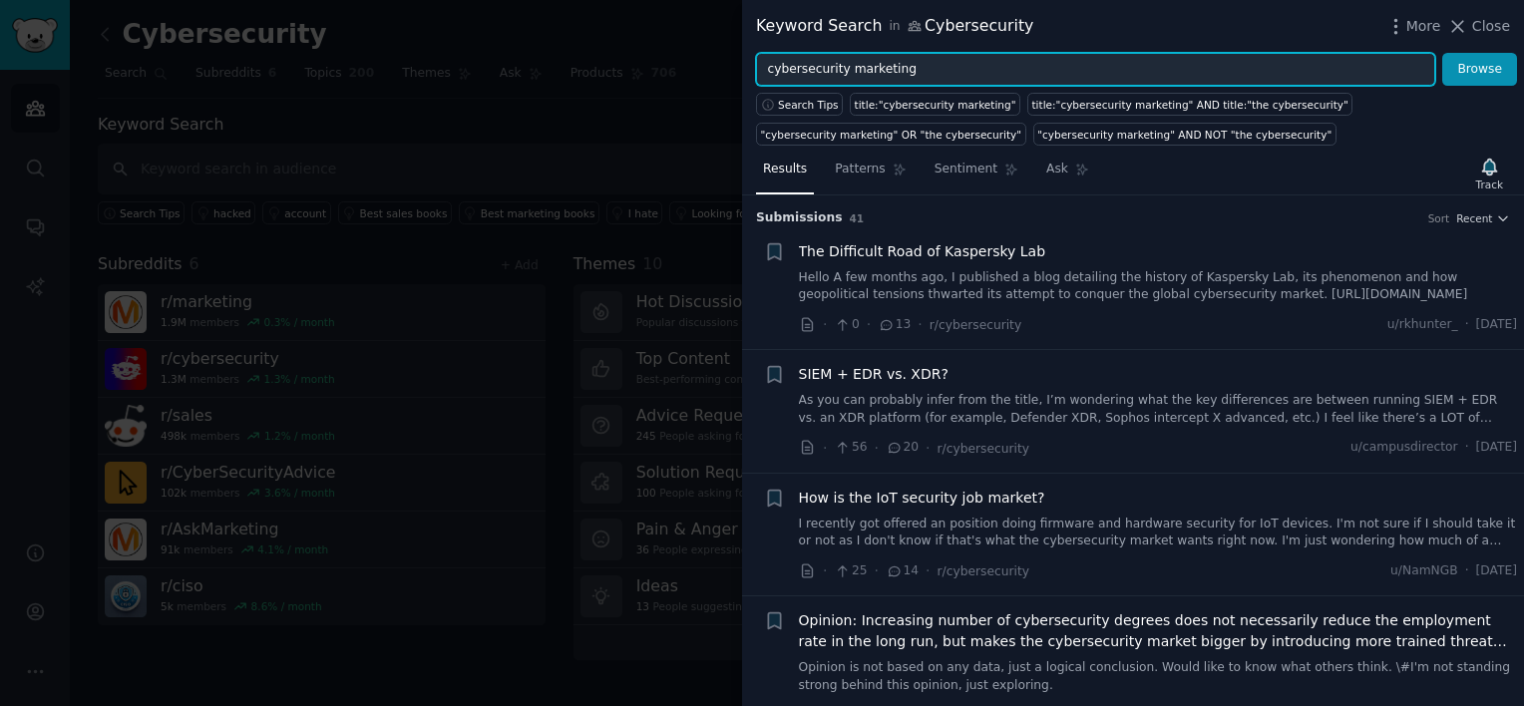
click at [894, 68] on input "cybersecurity marketing" at bounding box center [1095, 70] width 679 height 34
type input "cybersecurity sales"
click at [1442, 53] on button "Browse" at bounding box center [1479, 70] width 75 height 34
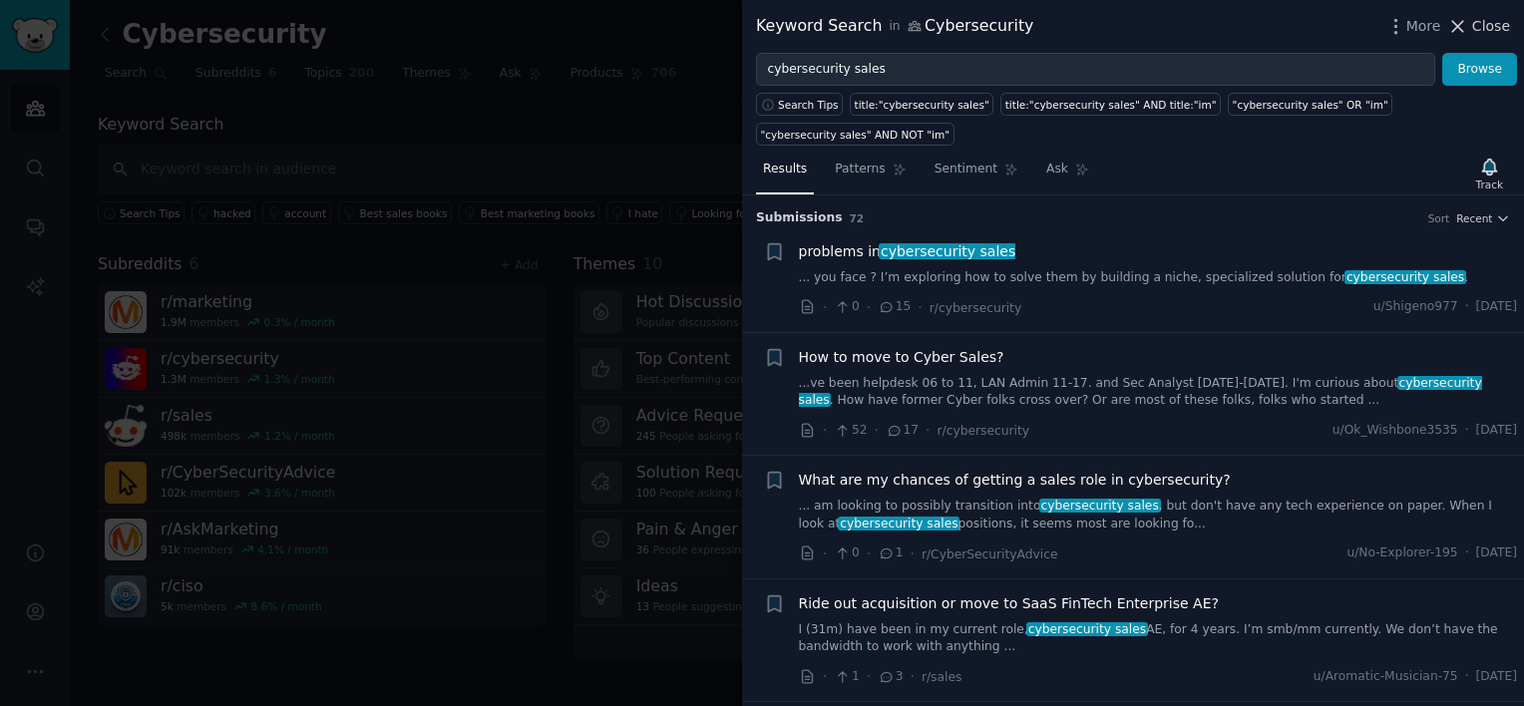
click at [1490, 19] on span "Close" at bounding box center [1491, 26] width 38 height 21
